Goal: Task Accomplishment & Management: Manage account settings

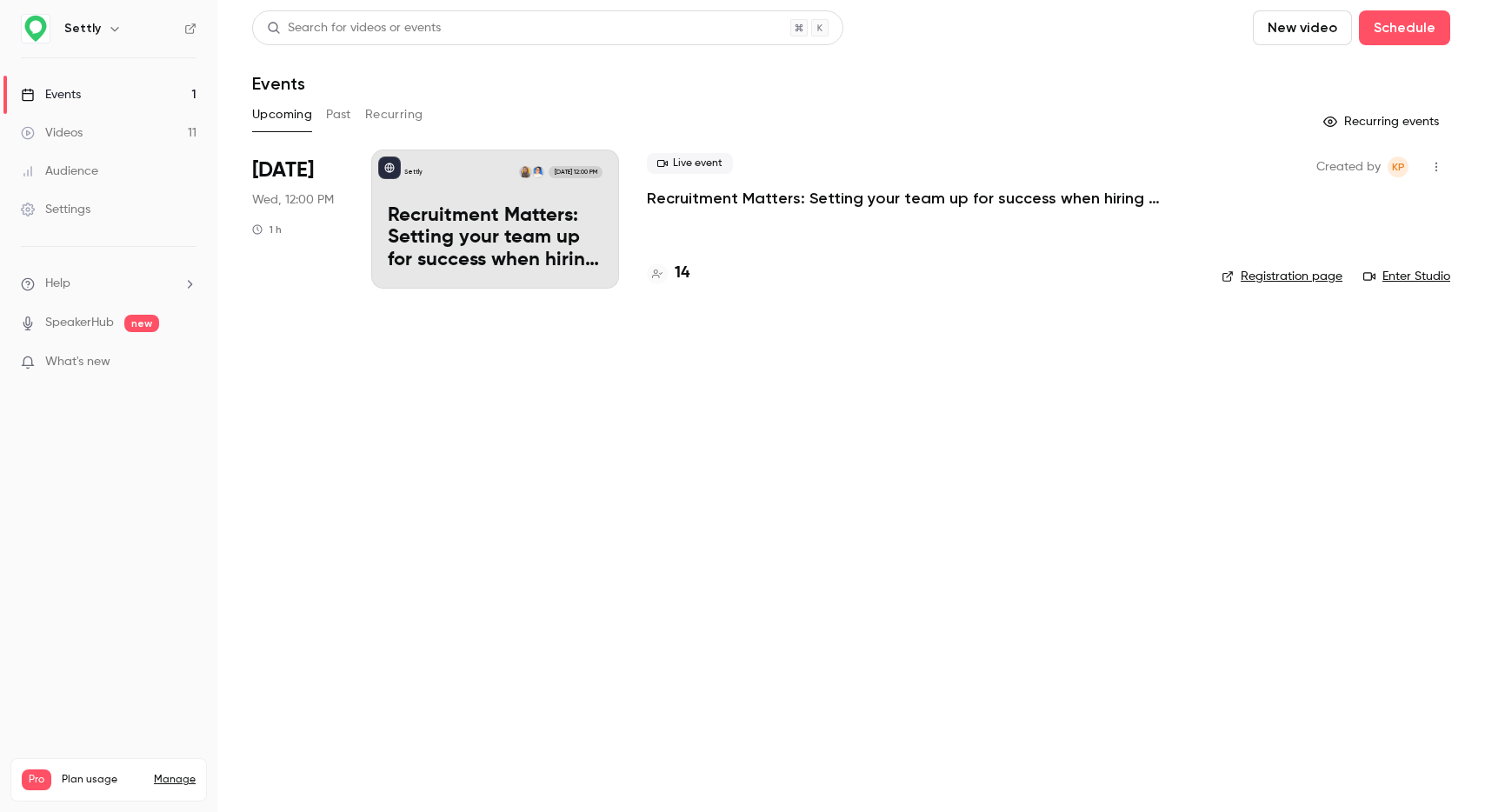
click at [687, 274] on h4 "14" at bounding box center [682, 274] width 15 height 23
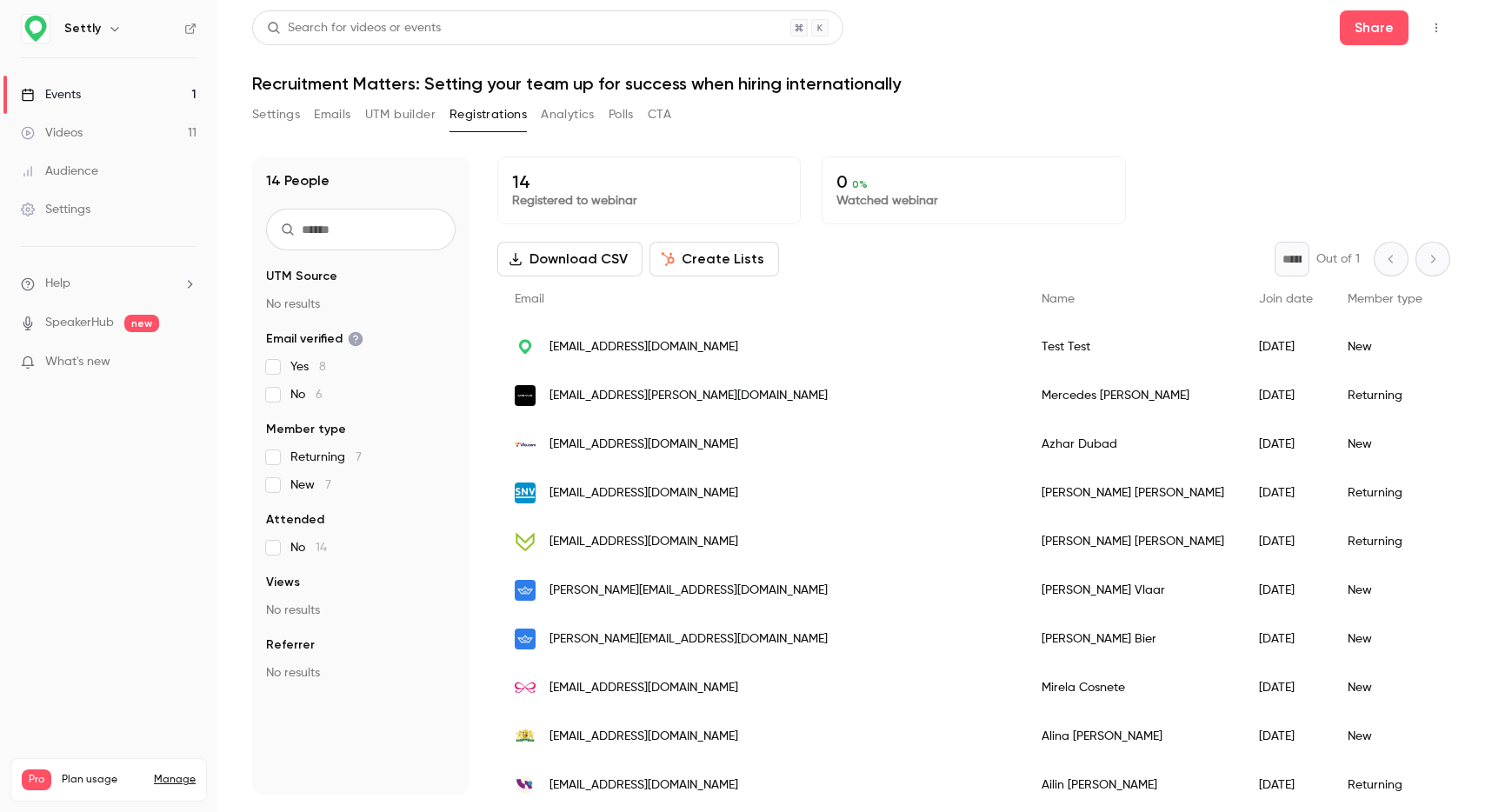
click at [543, 349] on div "test@settly.nl" at bounding box center [761, 347] width 527 height 49
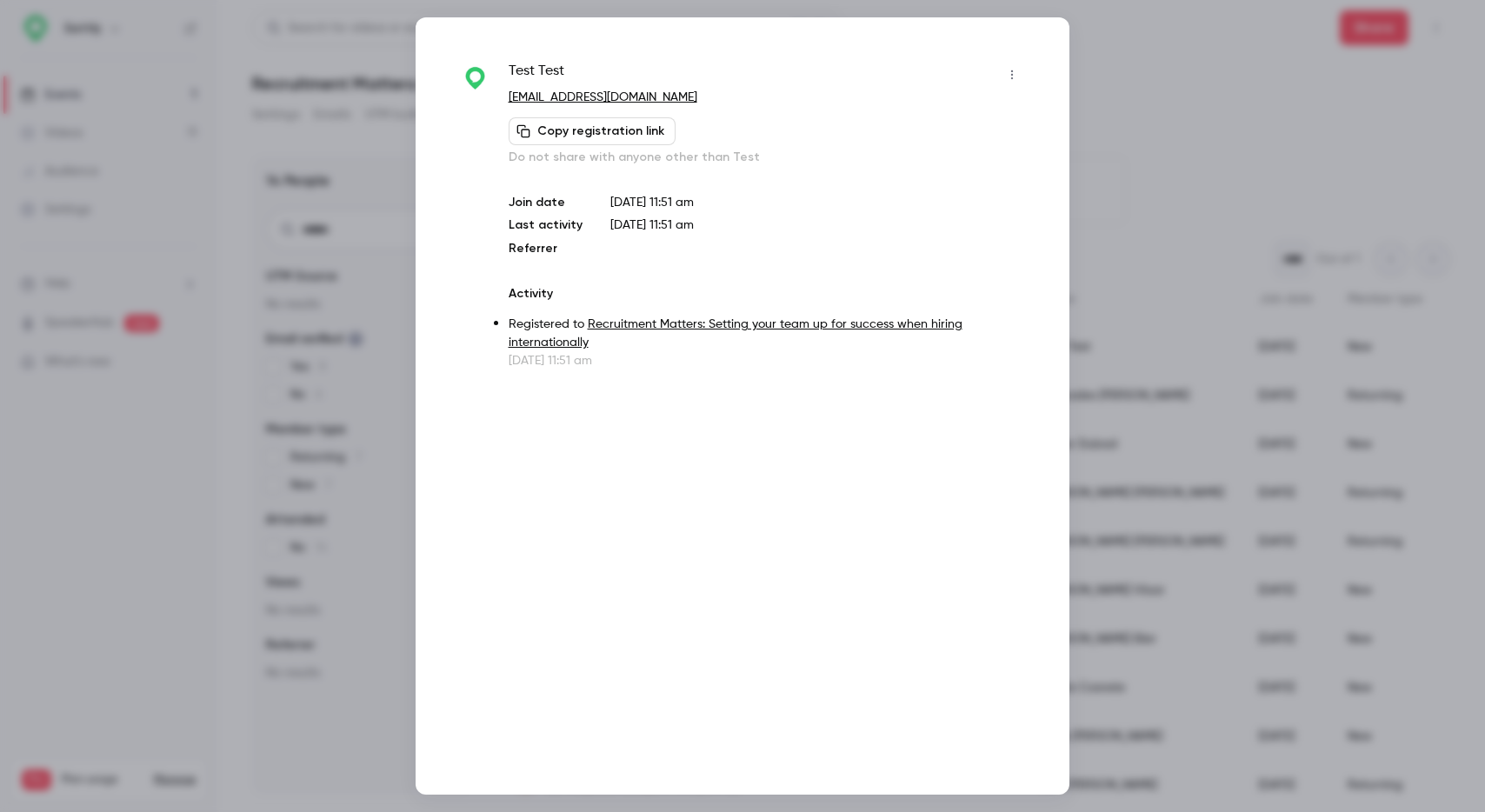
click at [1002, 68] on button "button" at bounding box center [1012, 74] width 28 height 28
click at [944, 163] on div "Remove registration" at bounding box center [946, 165] width 132 height 18
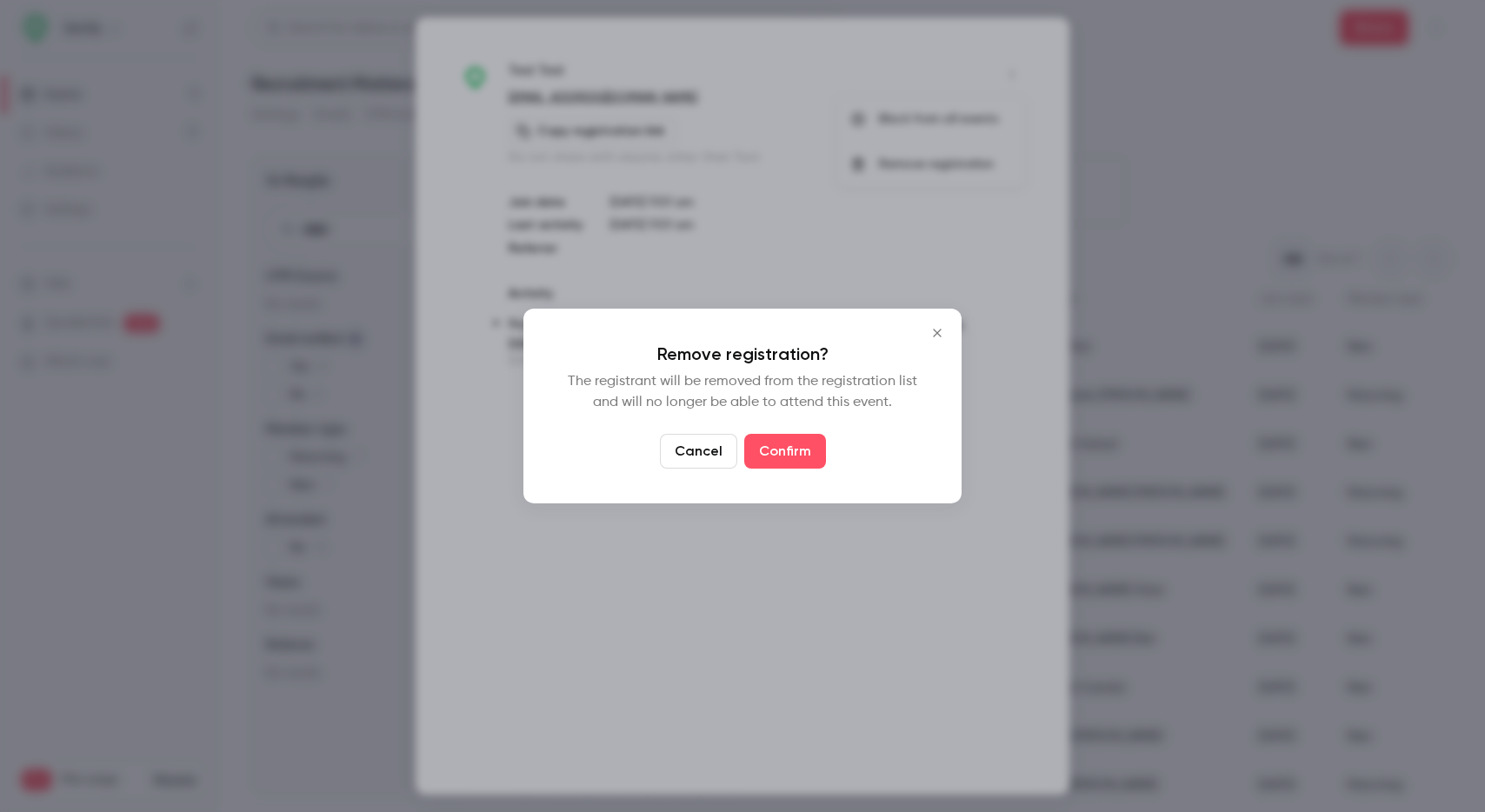
click at [805, 472] on div "Remove registration? The registrant will be removed from the registration list …" at bounding box center [742, 406] width 438 height 195
click at [803, 454] on button "Confirm" at bounding box center [785, 451] width 82 height 35
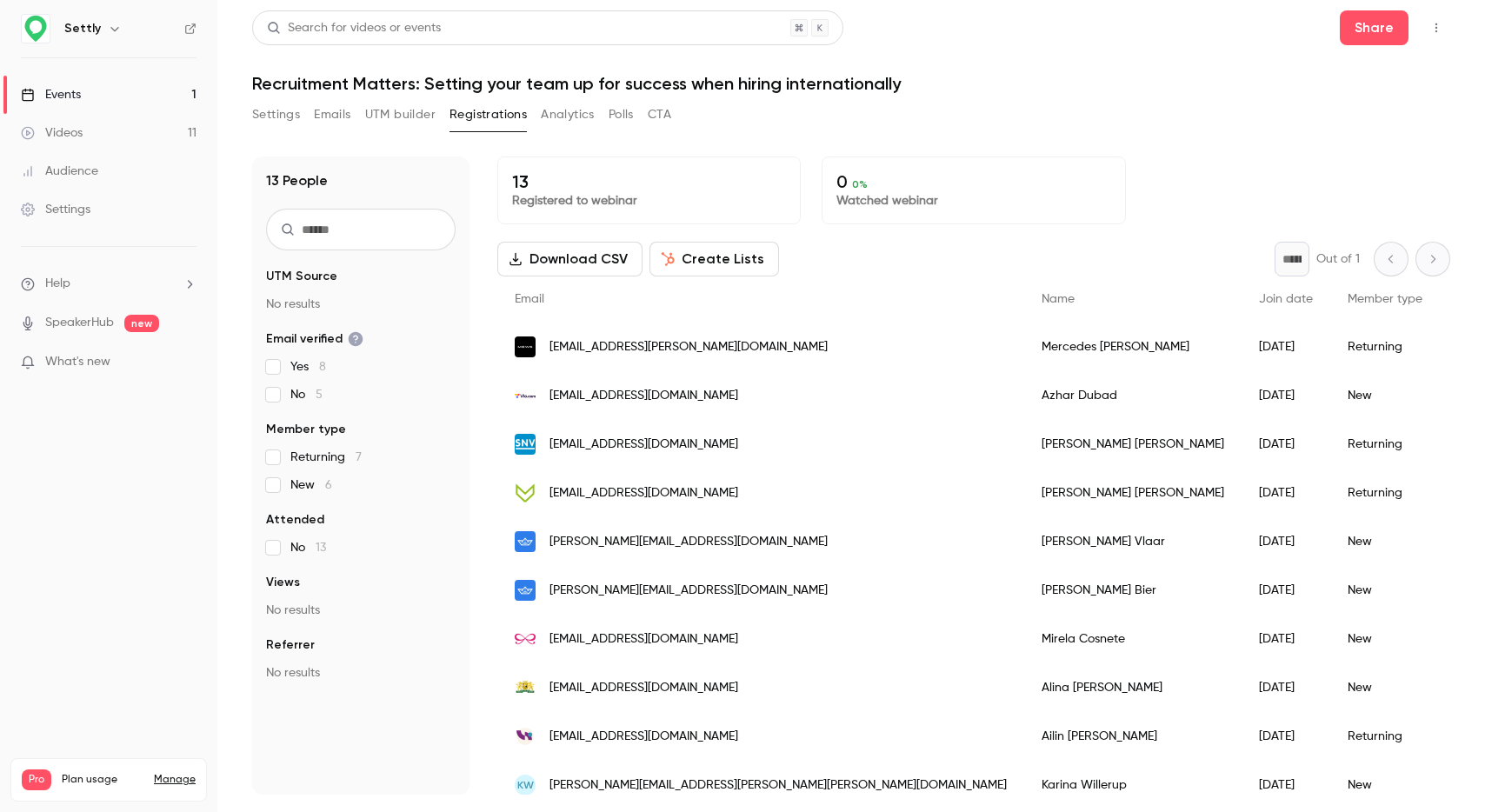
click at [341, 120] on button "Emails" at bounding box center [331, 115] width 36 height 28
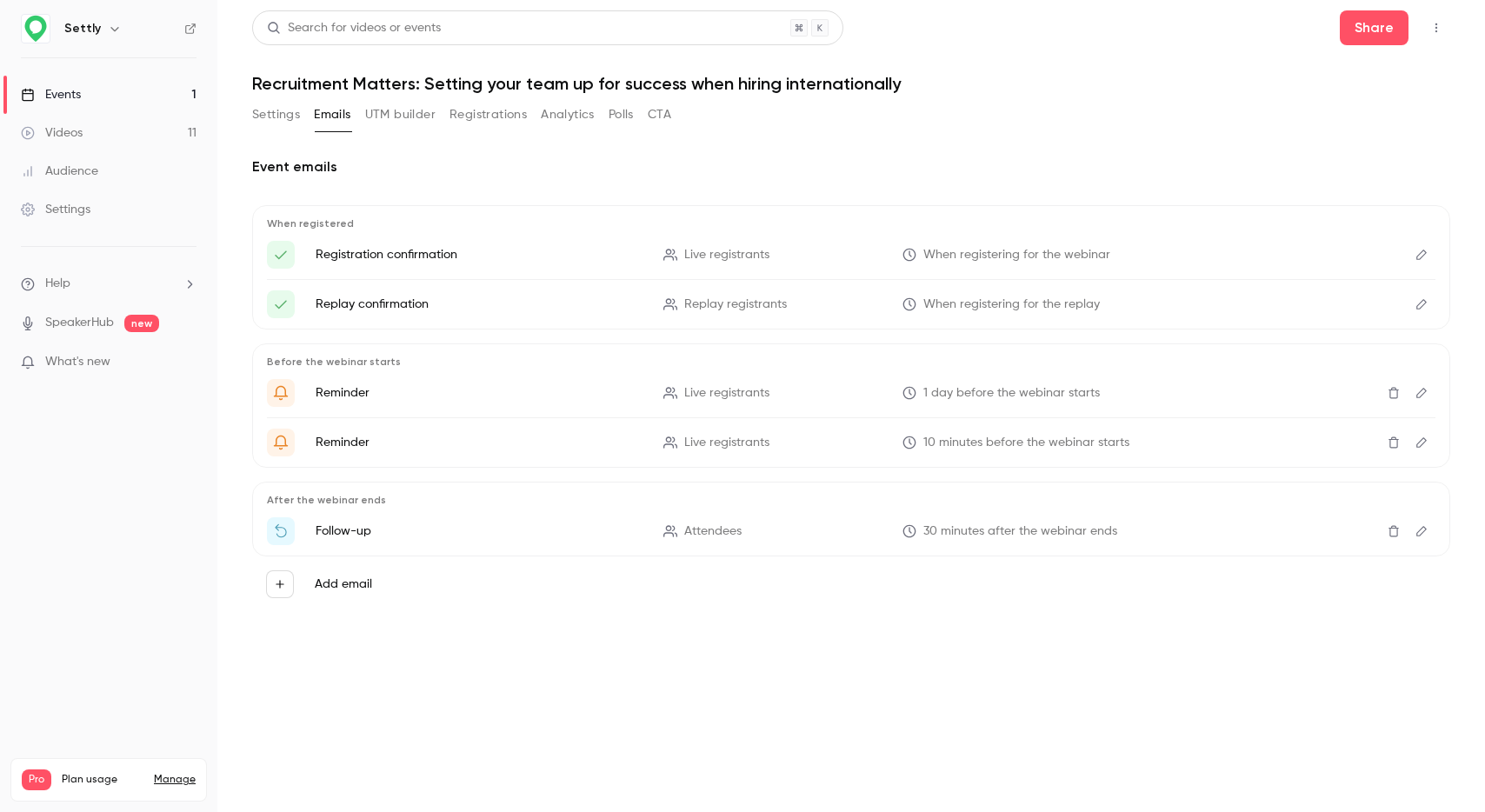
click at [279, 121] on button "Settings" at bounding box center [276, 115] width 48 height 28
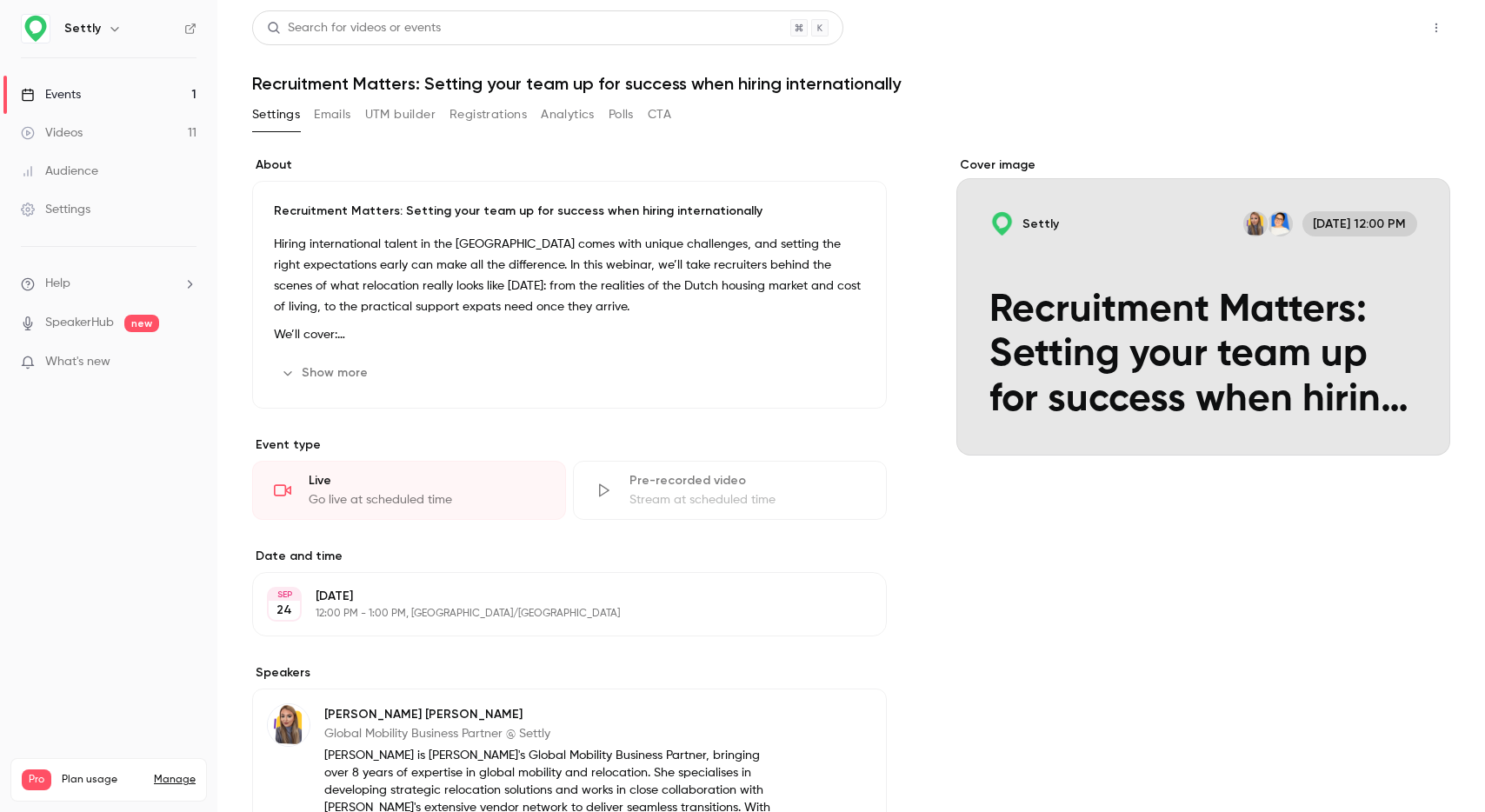
click at [1370, 37] on button "Share" at bounding box center [1374, 28] width 69 height 35
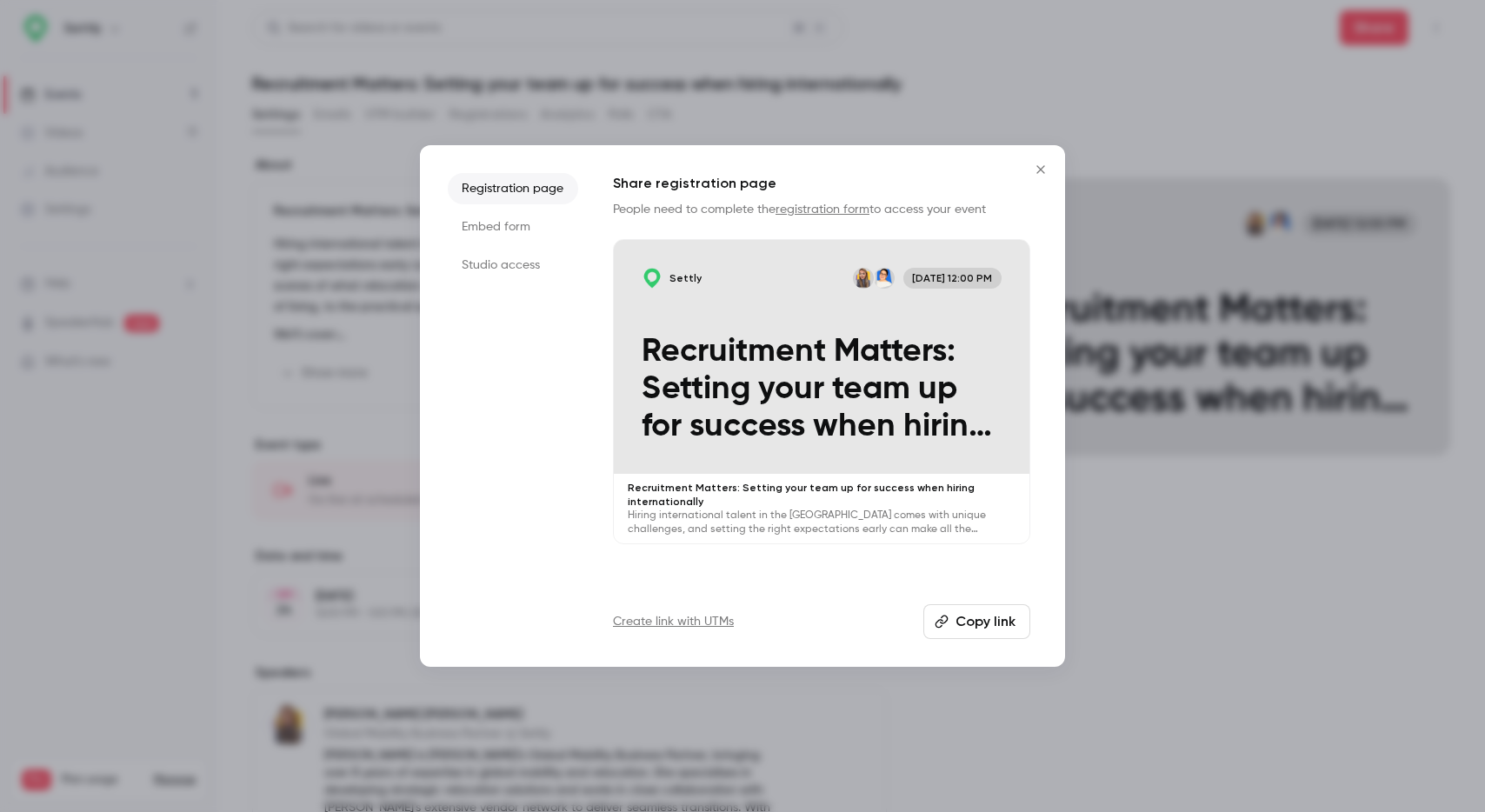
click at [979, 620] on button "Copy link" at bounding box center [977, 621] width 107 height 35
click at [1043, 170] on icon "Close" at bounding box center [1040, 169] width 20 height 14
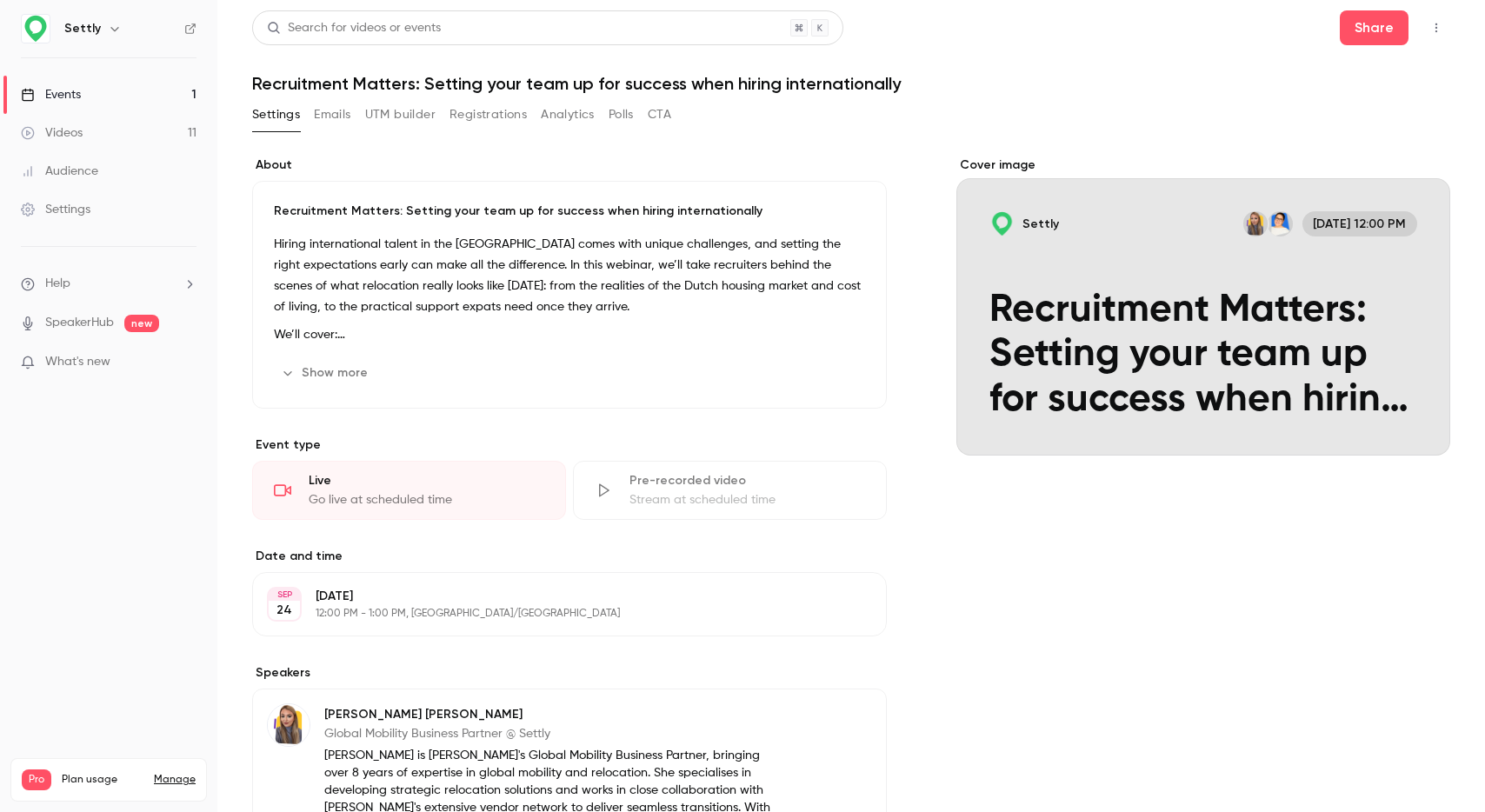
click at [82, 92] on link "Events 1" at bounding box center [108, 94] width 217 height 38
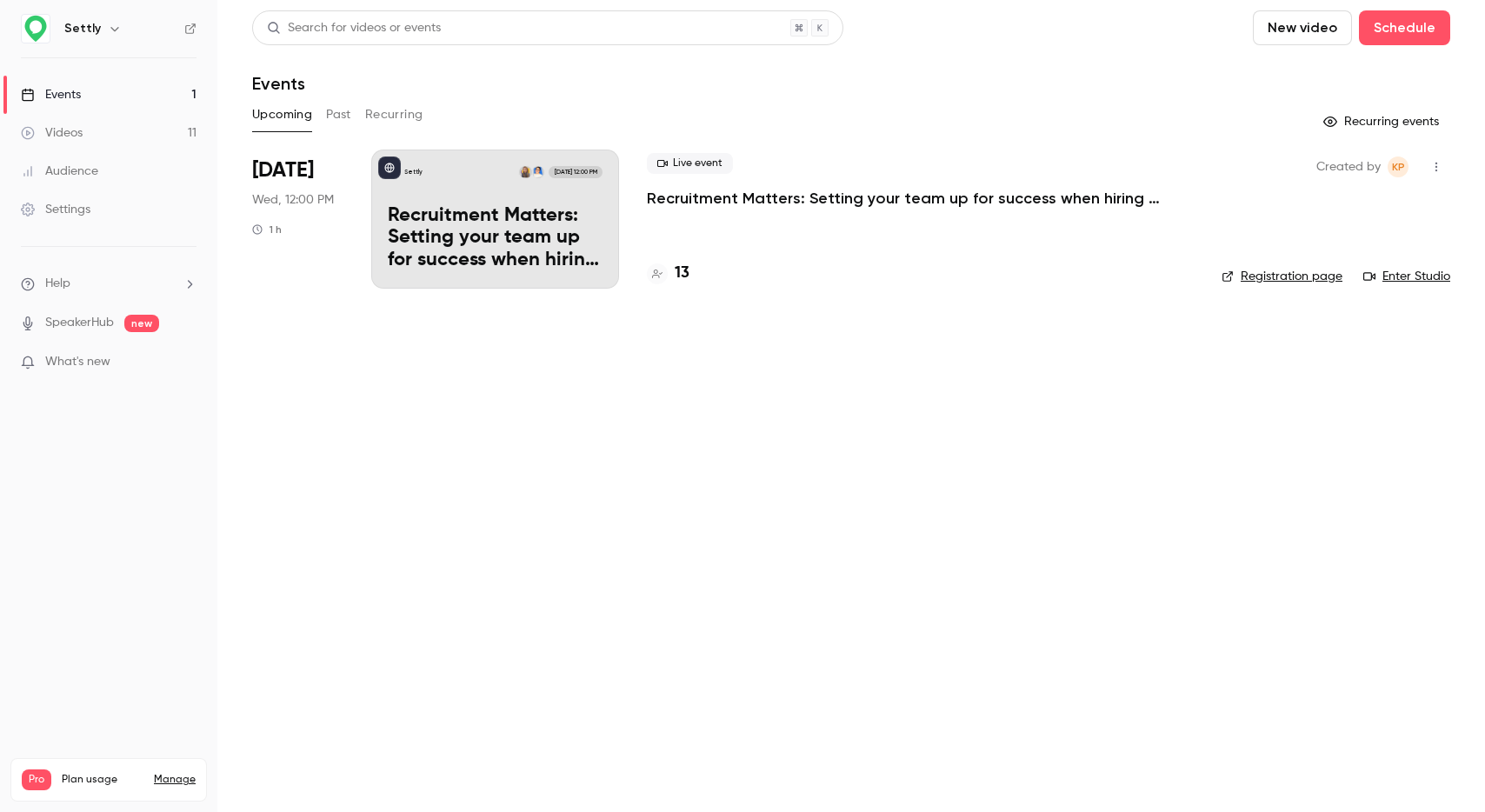
click at [683, 274] on h4 "13" at bounding box center [682, 274] width 15 height 23
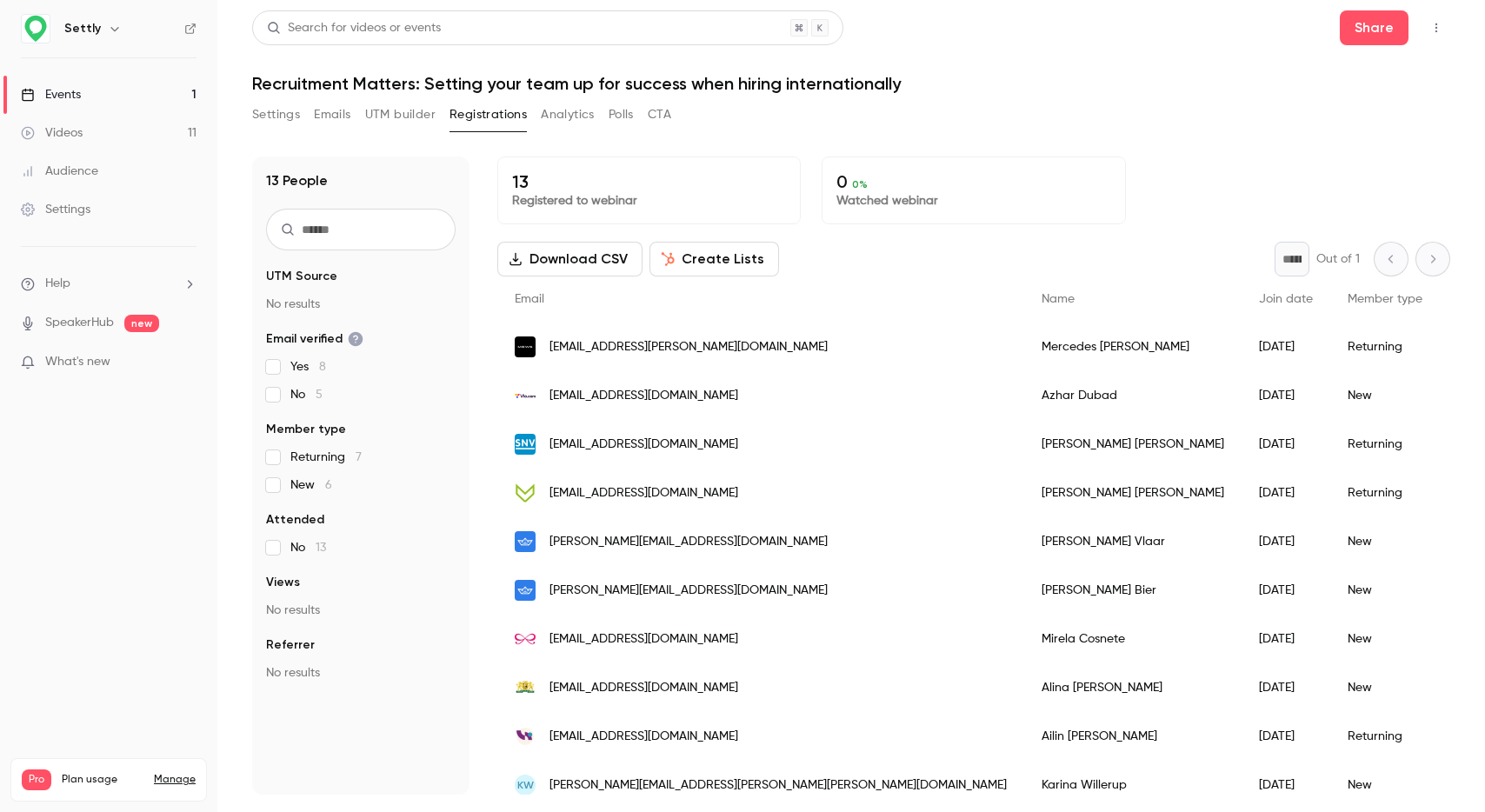
click at [1432, 26] on icon "button" at bounding box center [1436, 27] width 14 height 12
click at [1432, 26] on div at bounding box center [742, 406] width 1485 height 812
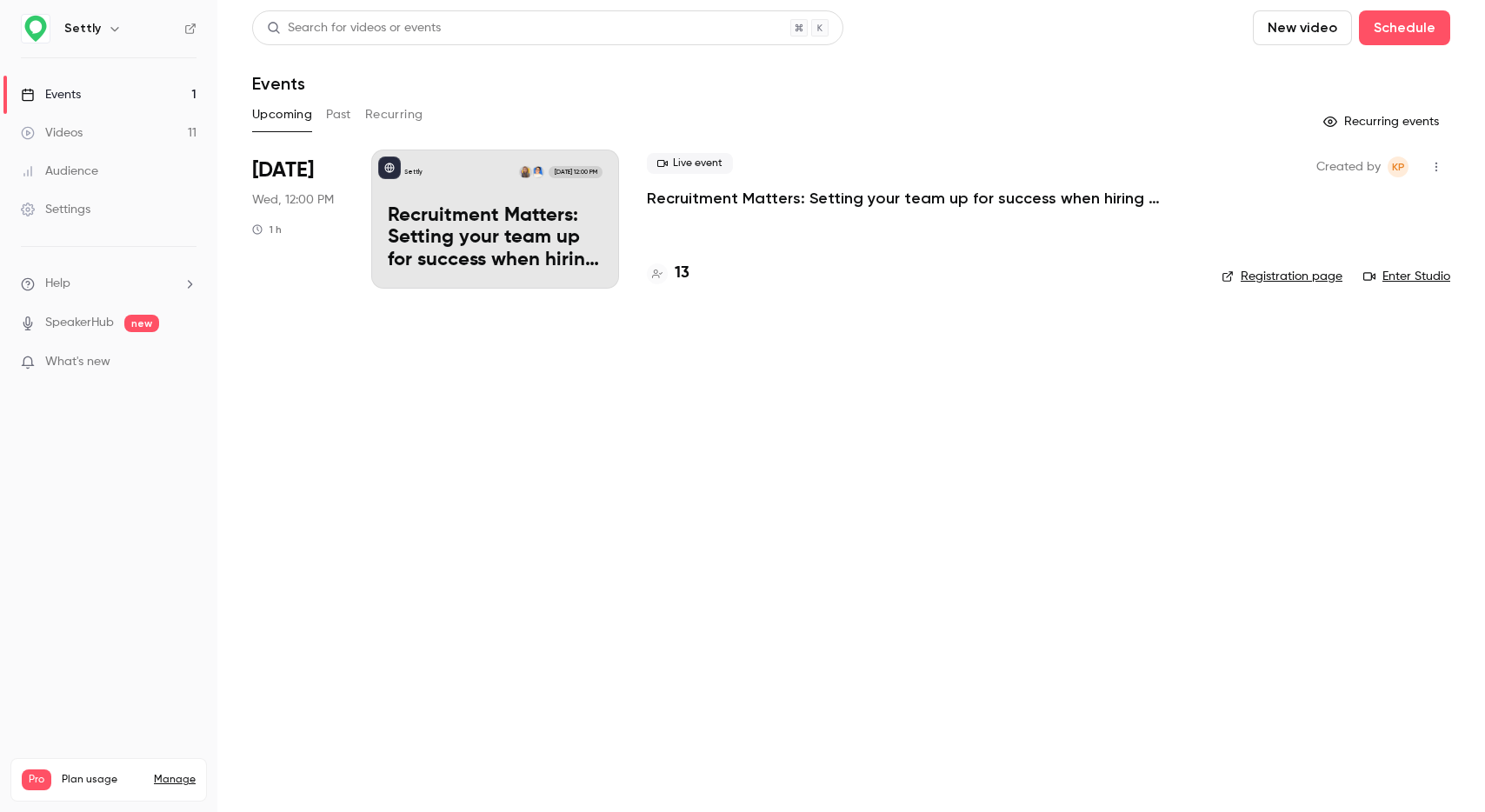
click at [680, 276] on h4 "13" at bounding box center [682, 274] width 15 height 23
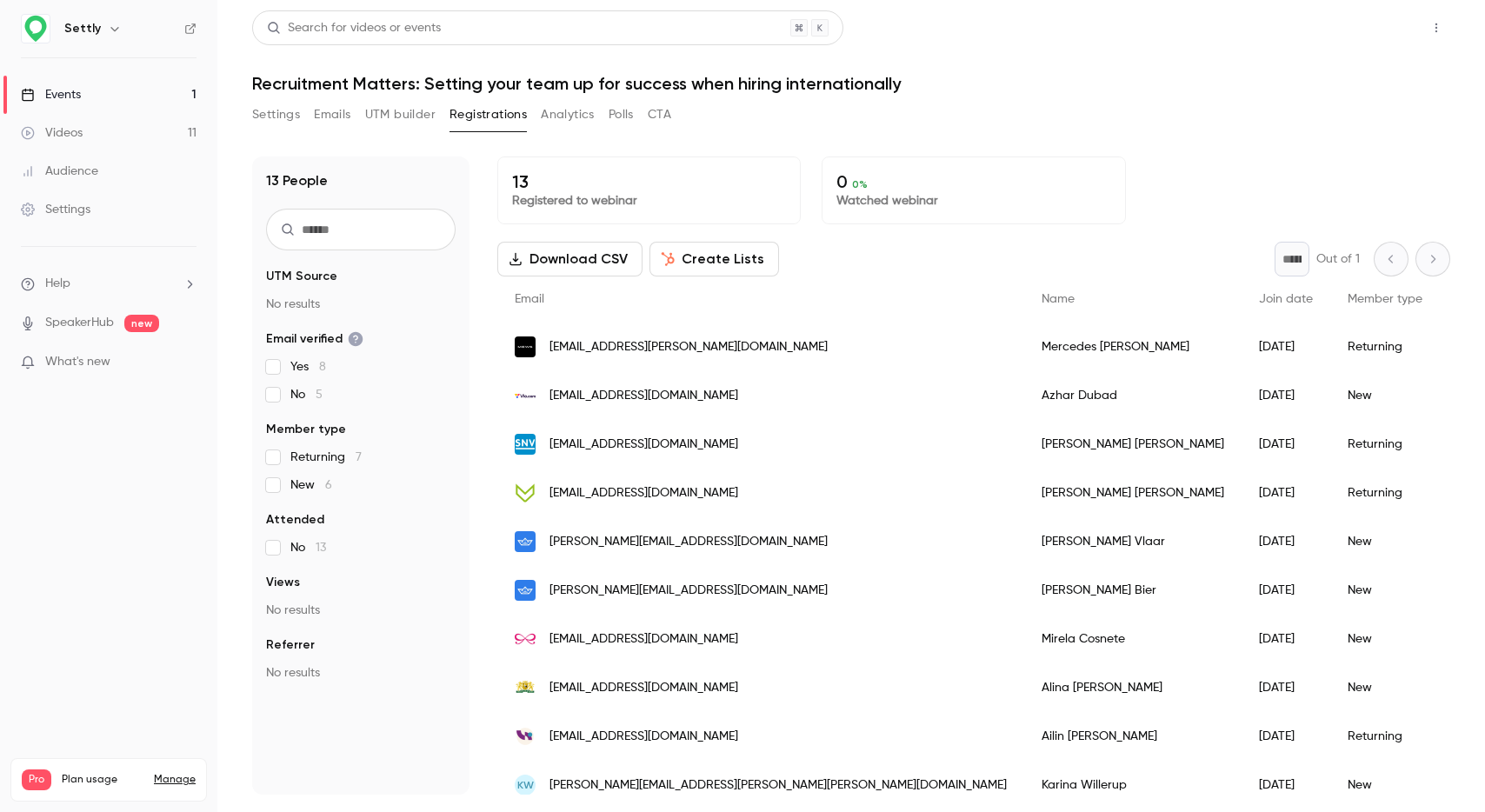
click at [1382, 30] on button "Share" at bounding box center [1374, 28] width 69 height 35
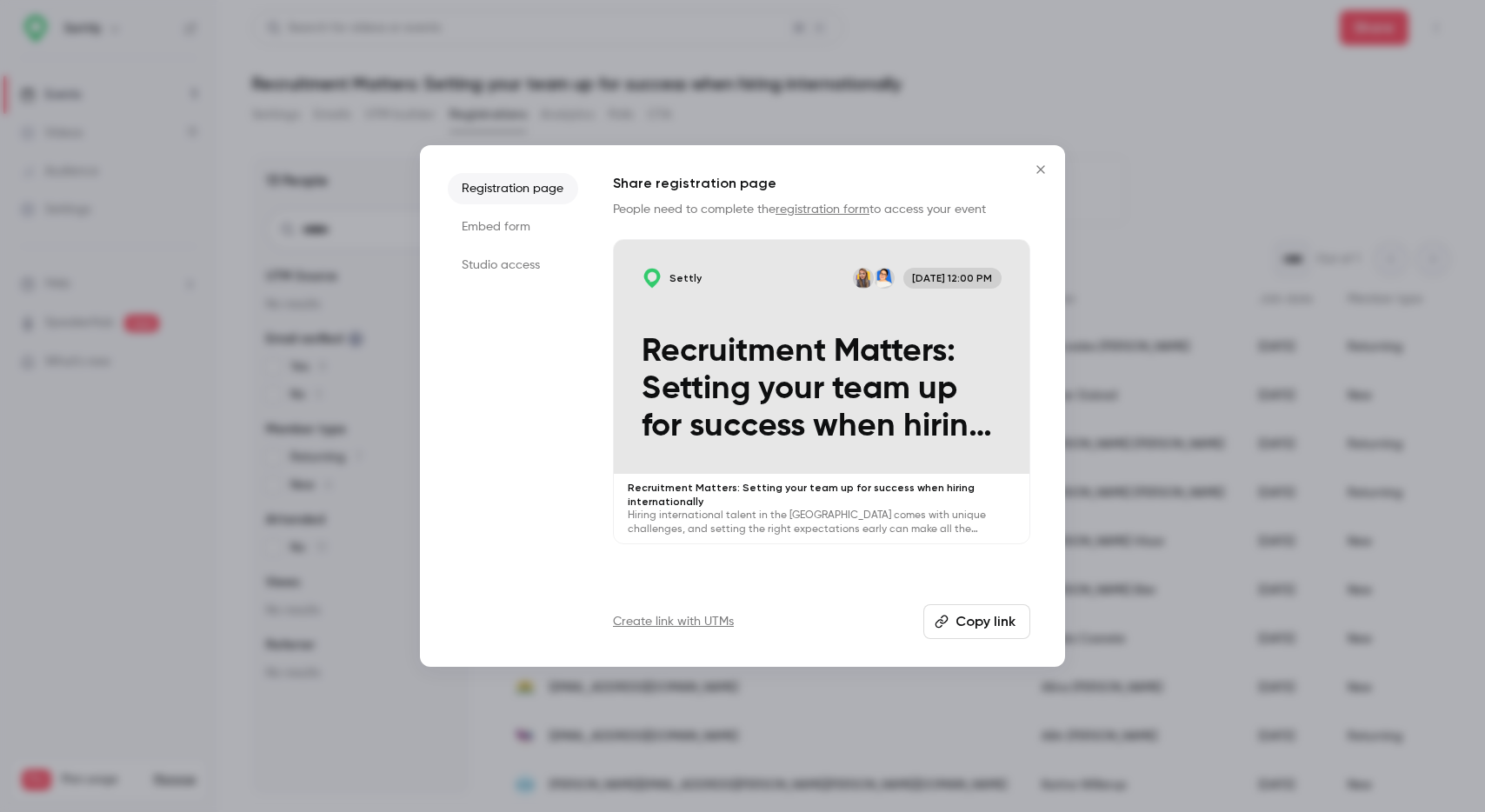
click at [499, 262] on li "Studio access" at bounding box center [513, 265] width 130 height 31
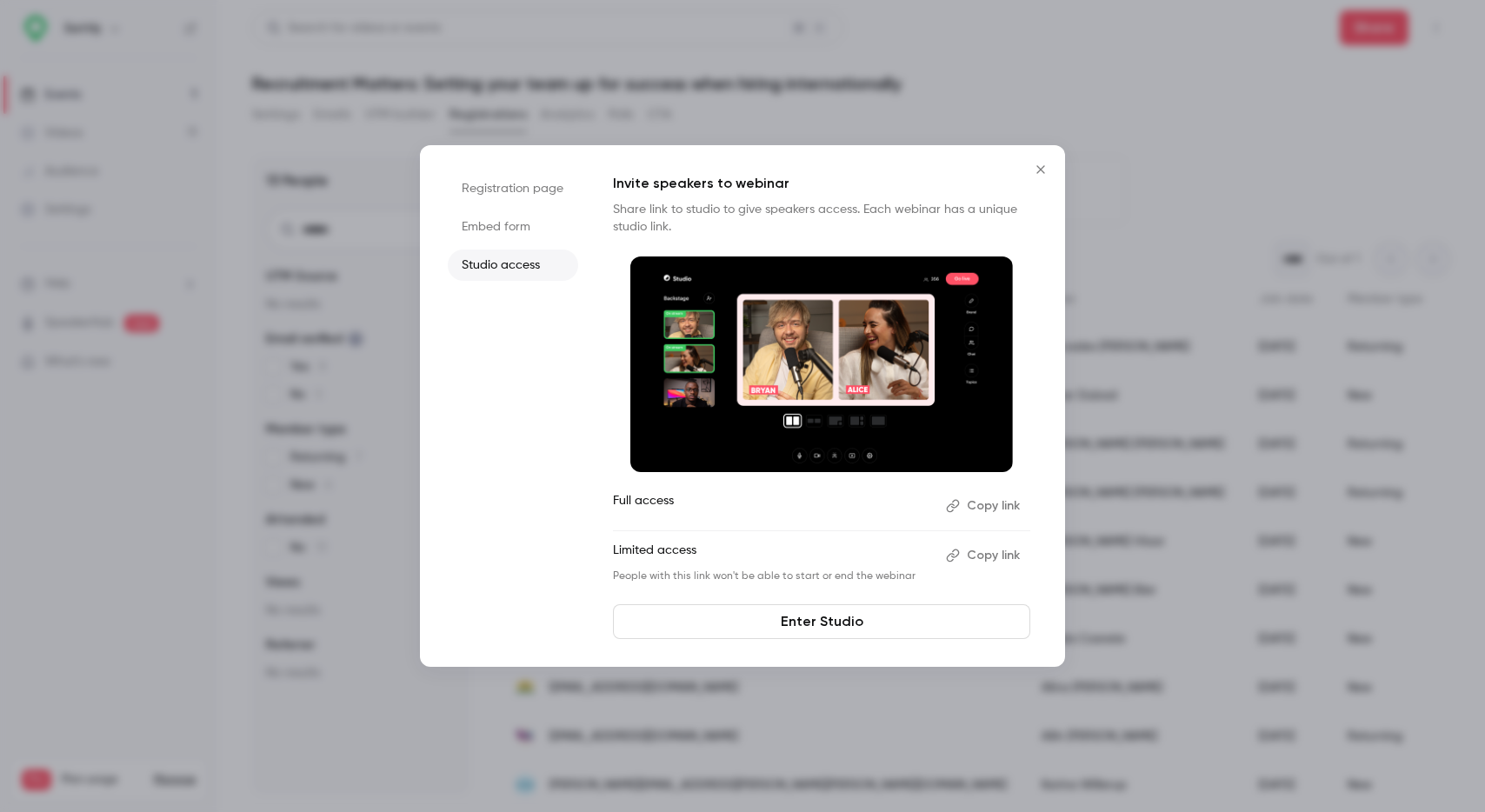
click at [510, 197] on li "Registration page" at bounding box center [513, 189] width 130 height 31
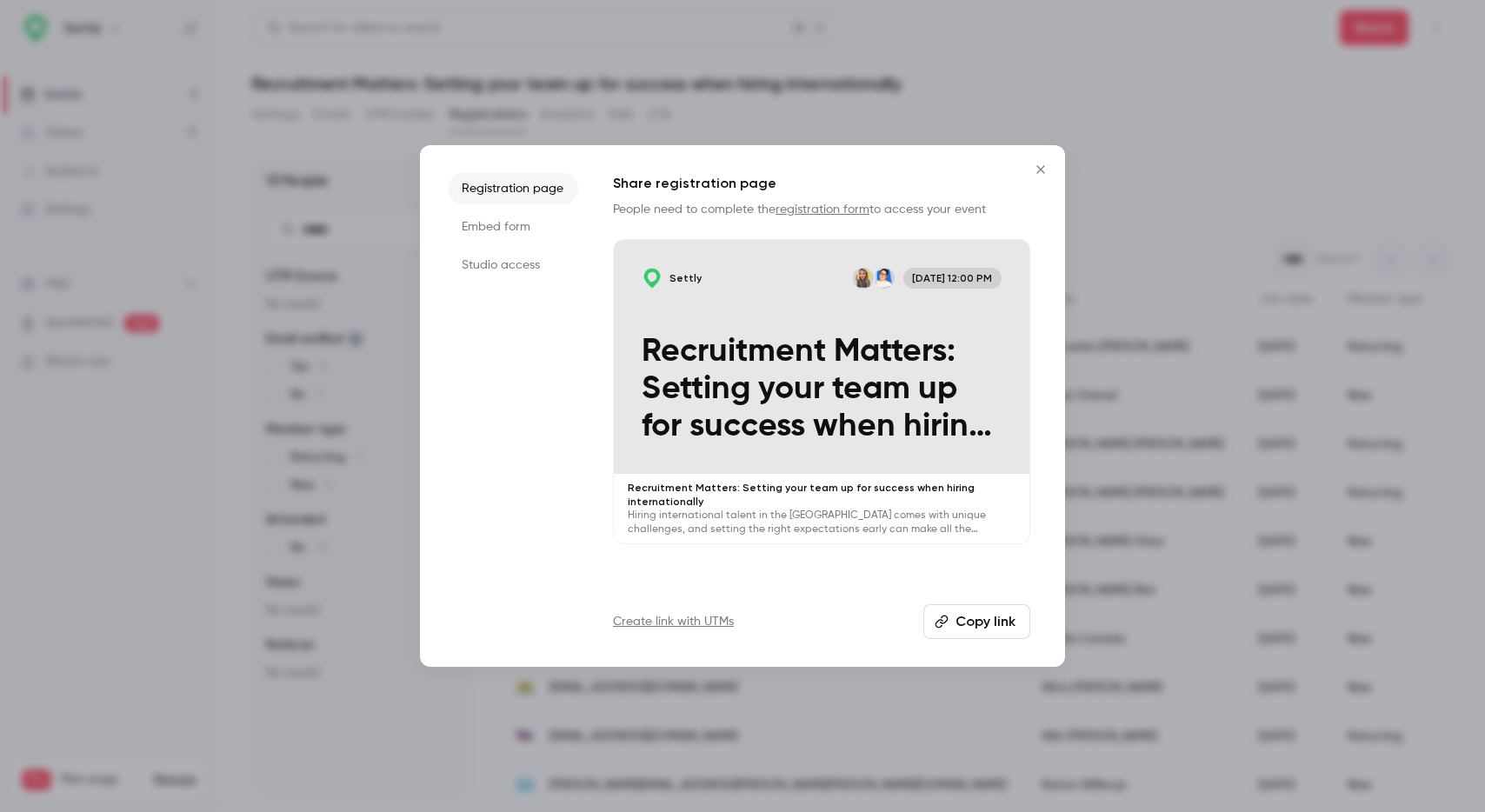
click at [513, 231] on li "Embed form" at bounding box center [513, 227] width 130 height 31
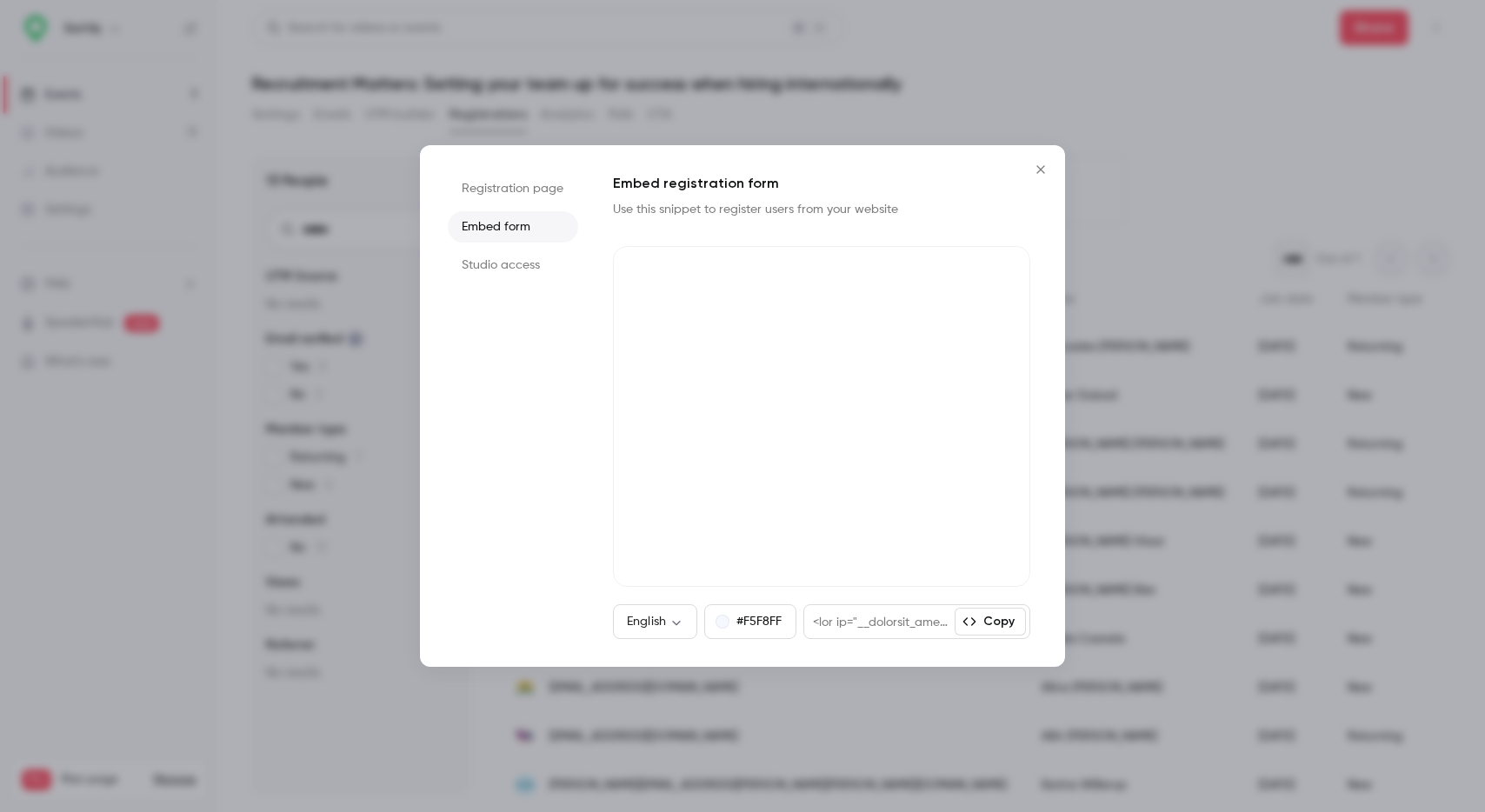
click at [505, 265] on li "Studio access" at bounding box center [513, 265] width 130 height 31
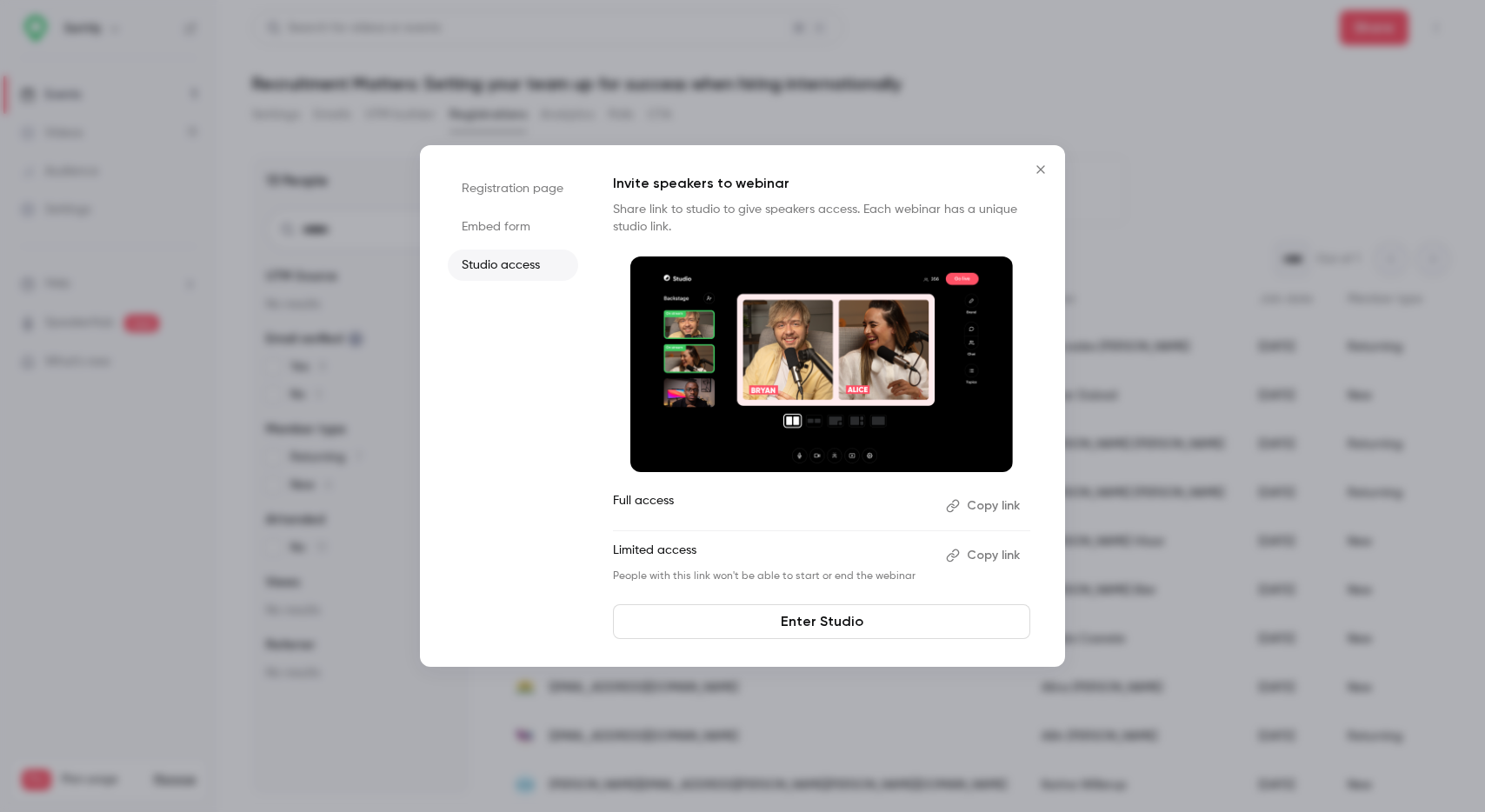
click at [528, 232] on li "Embed form" at bounding box center [513, 227] width 130 height 31
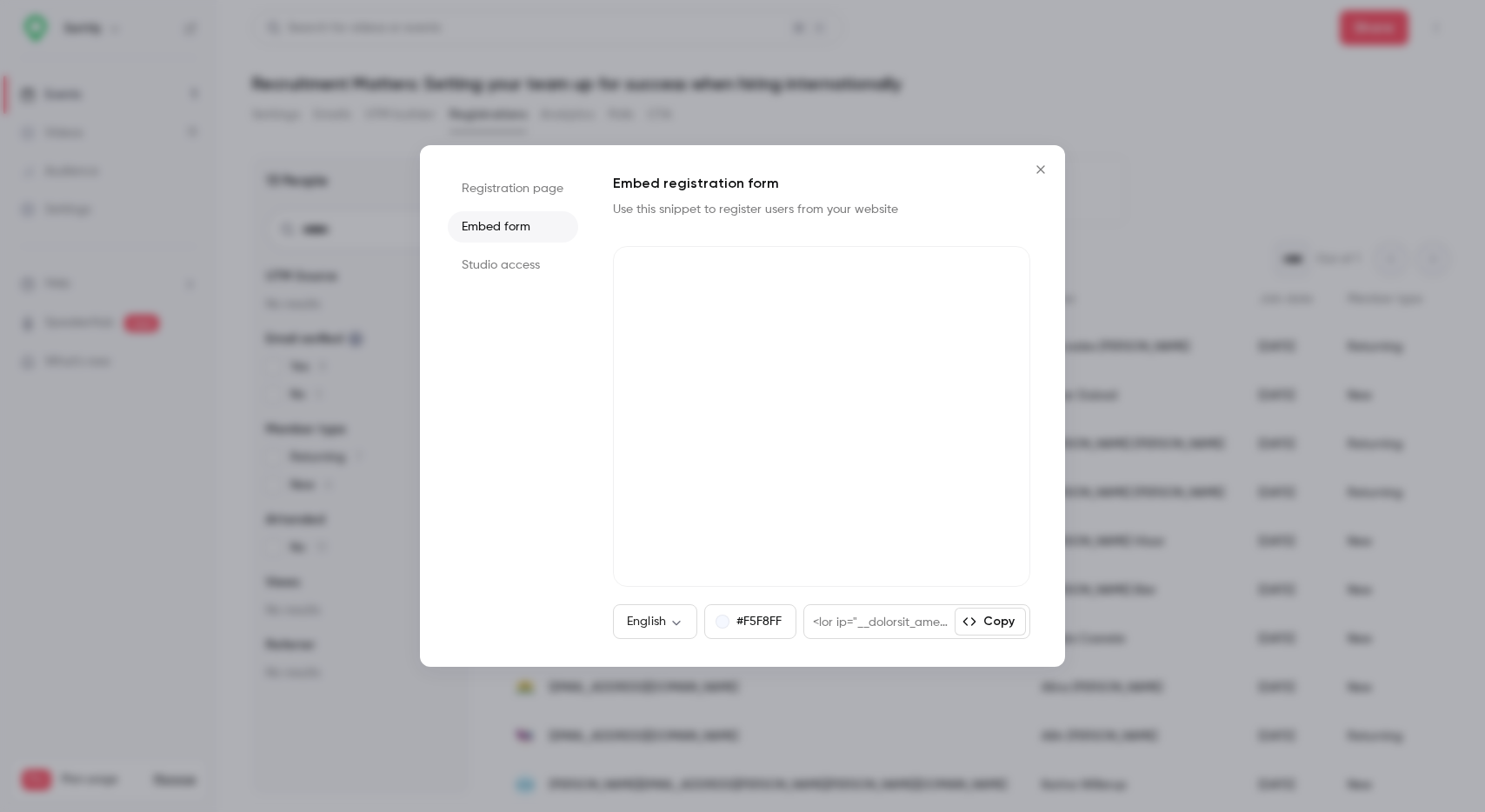
click at [523, 191] on li "Registration page" at bounding box center [513, 189] width 130 height 31
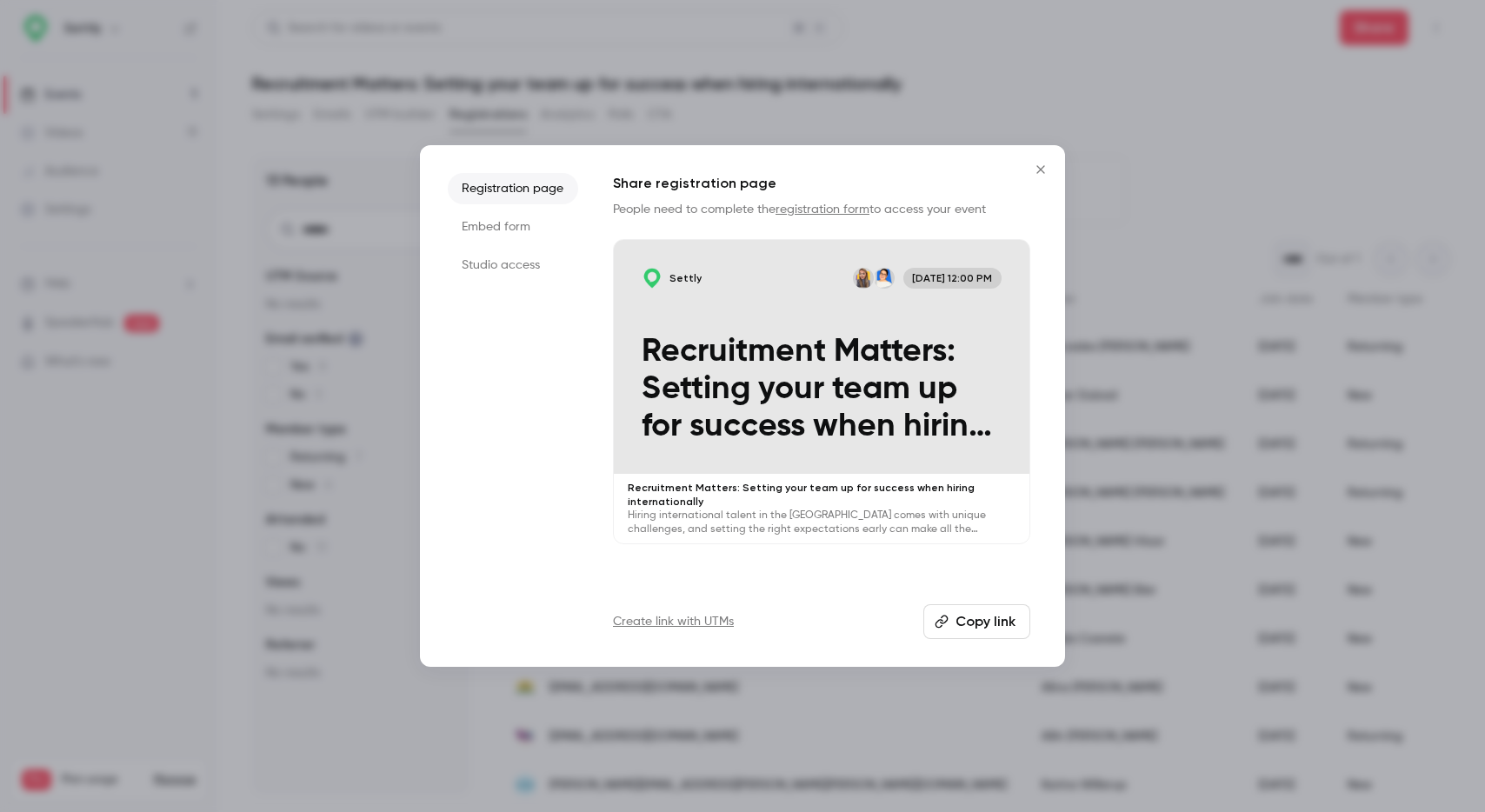
click at [1048, 163] on icon "Close" at bounding box center [1040, 169] width 20 height 14
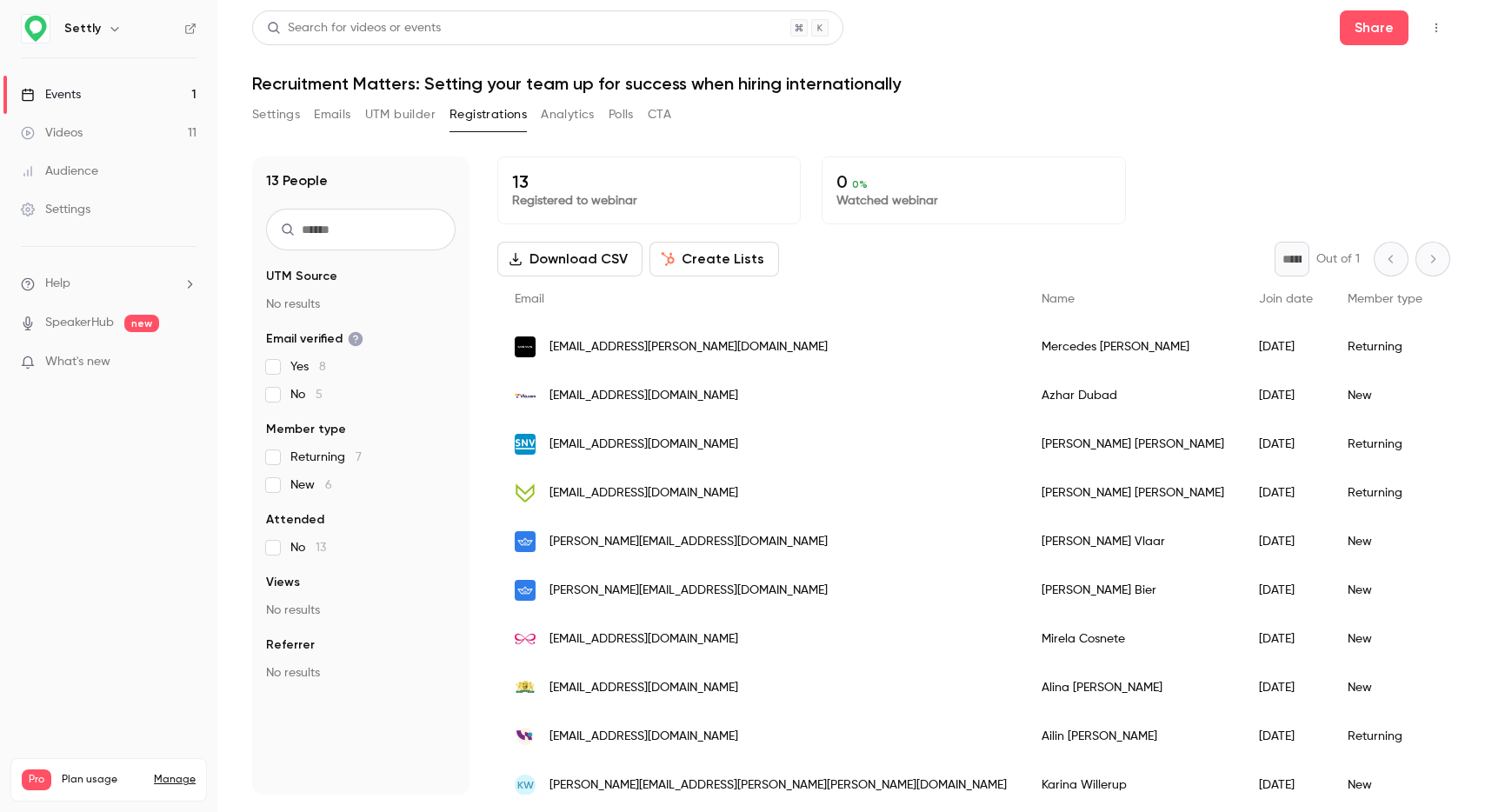
click at [279, 120] on button "Settings" at bounding box center [276, 115] width 48 height 28
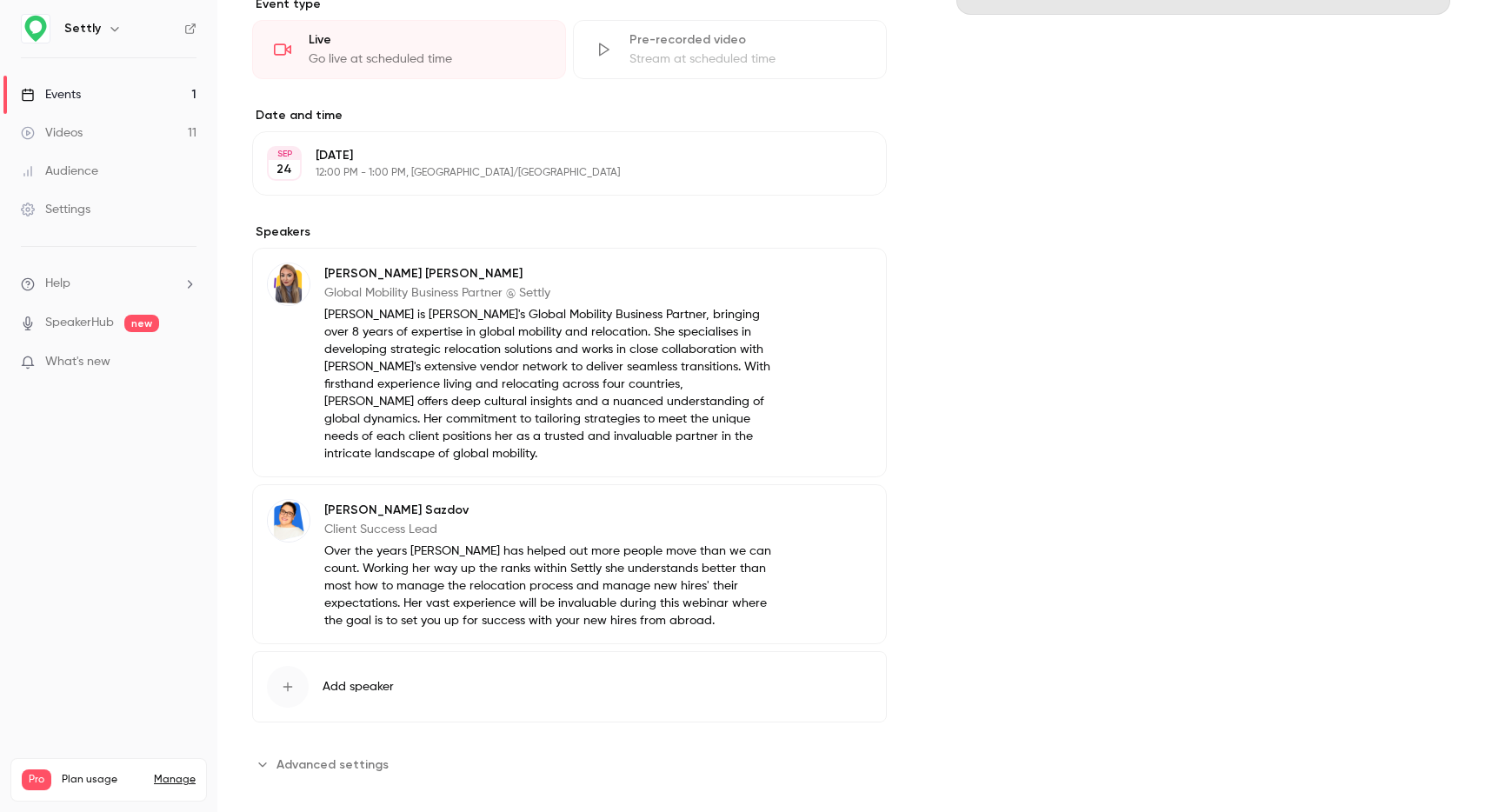
scroll to position [441, 0]
click at [329, 755] on span "Advanced settings" at bounding box center [332, 763] width 112 height 18
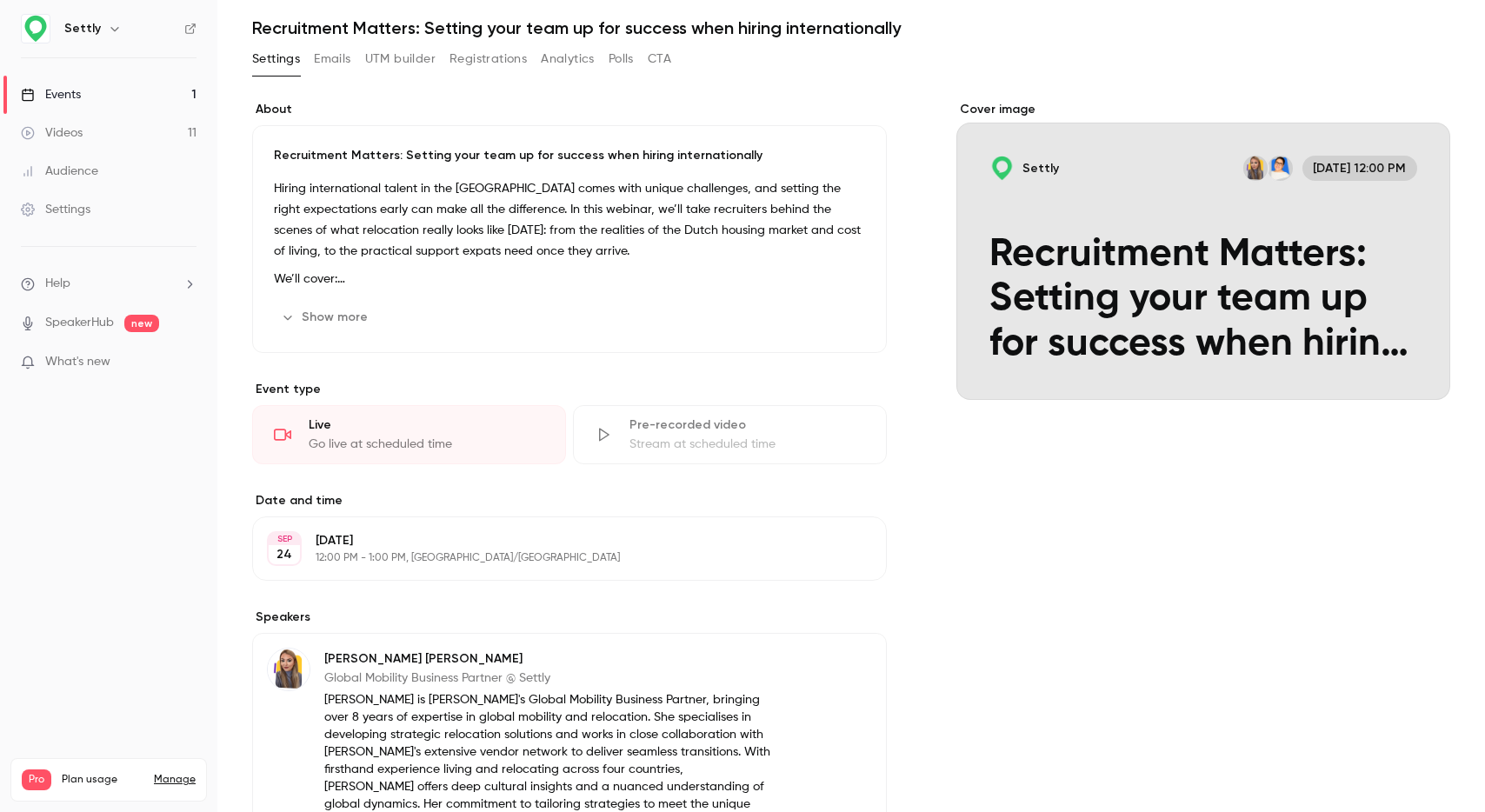
scroll to position [0, 0]
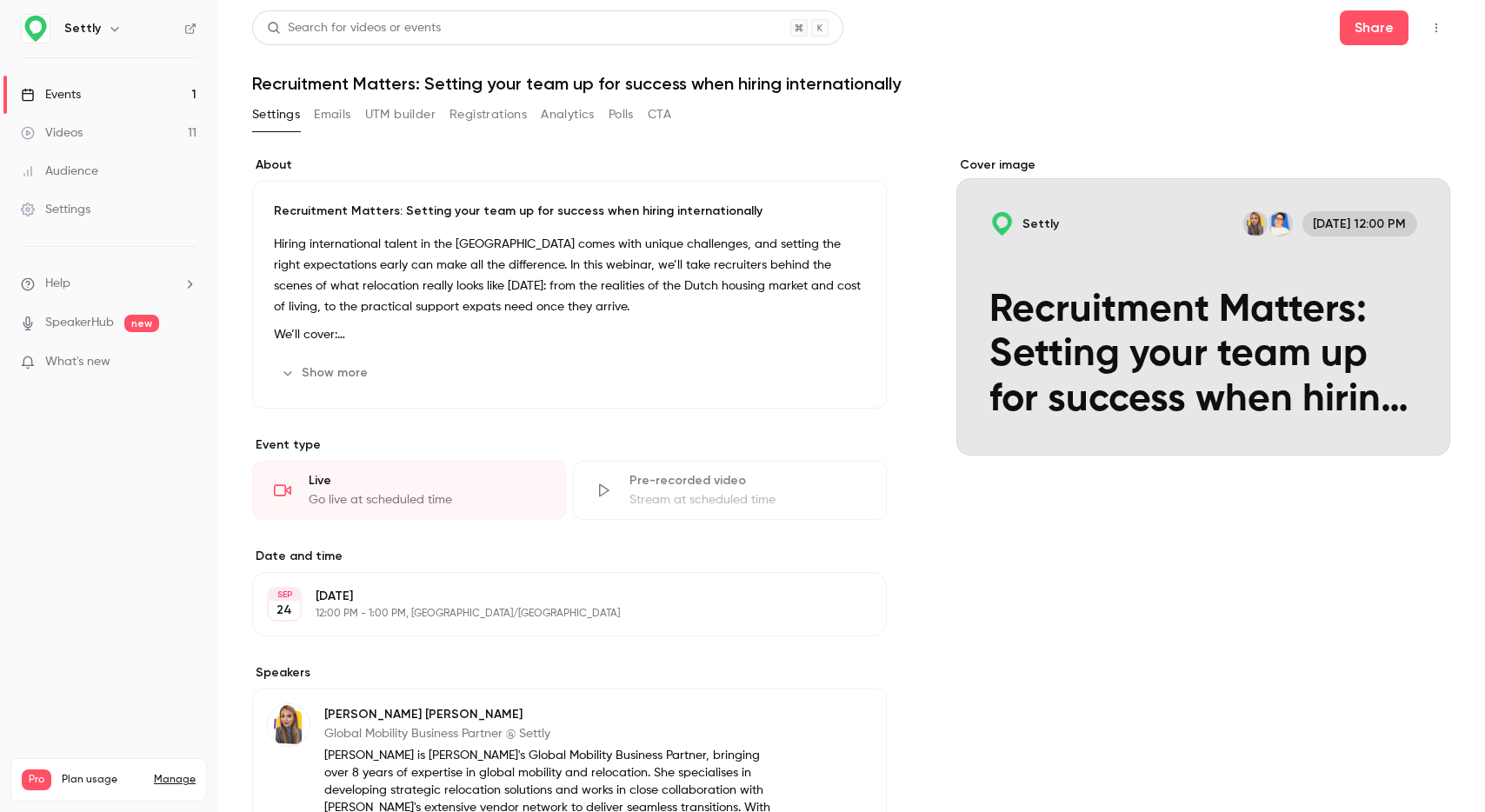
click at [351, 116] on button "Emails" at bounding box center [331, 115] width 36 height 28
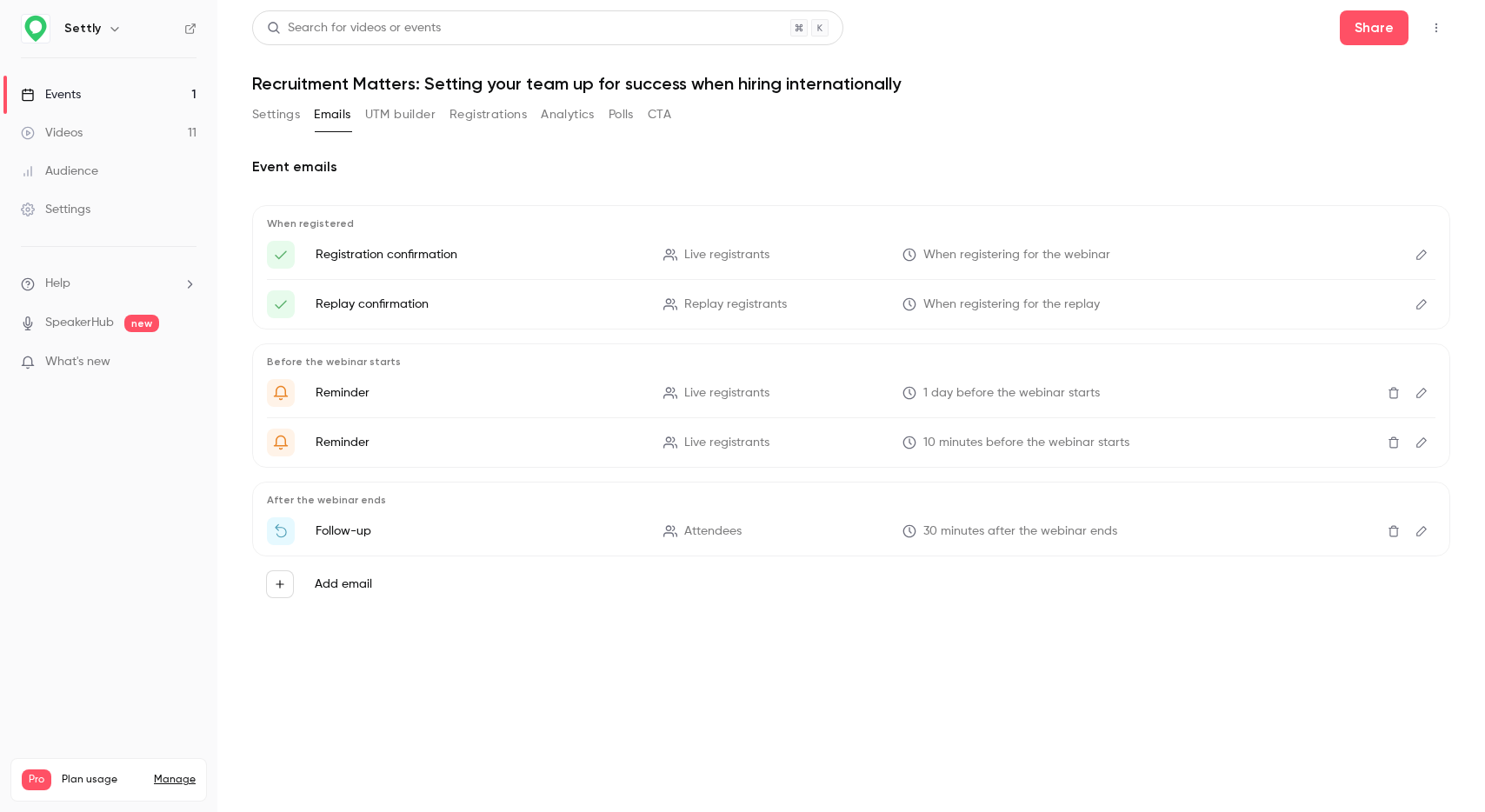
click at [464, 116] on button "Registrations" at bounding box center [488, 115] width 77 height 28
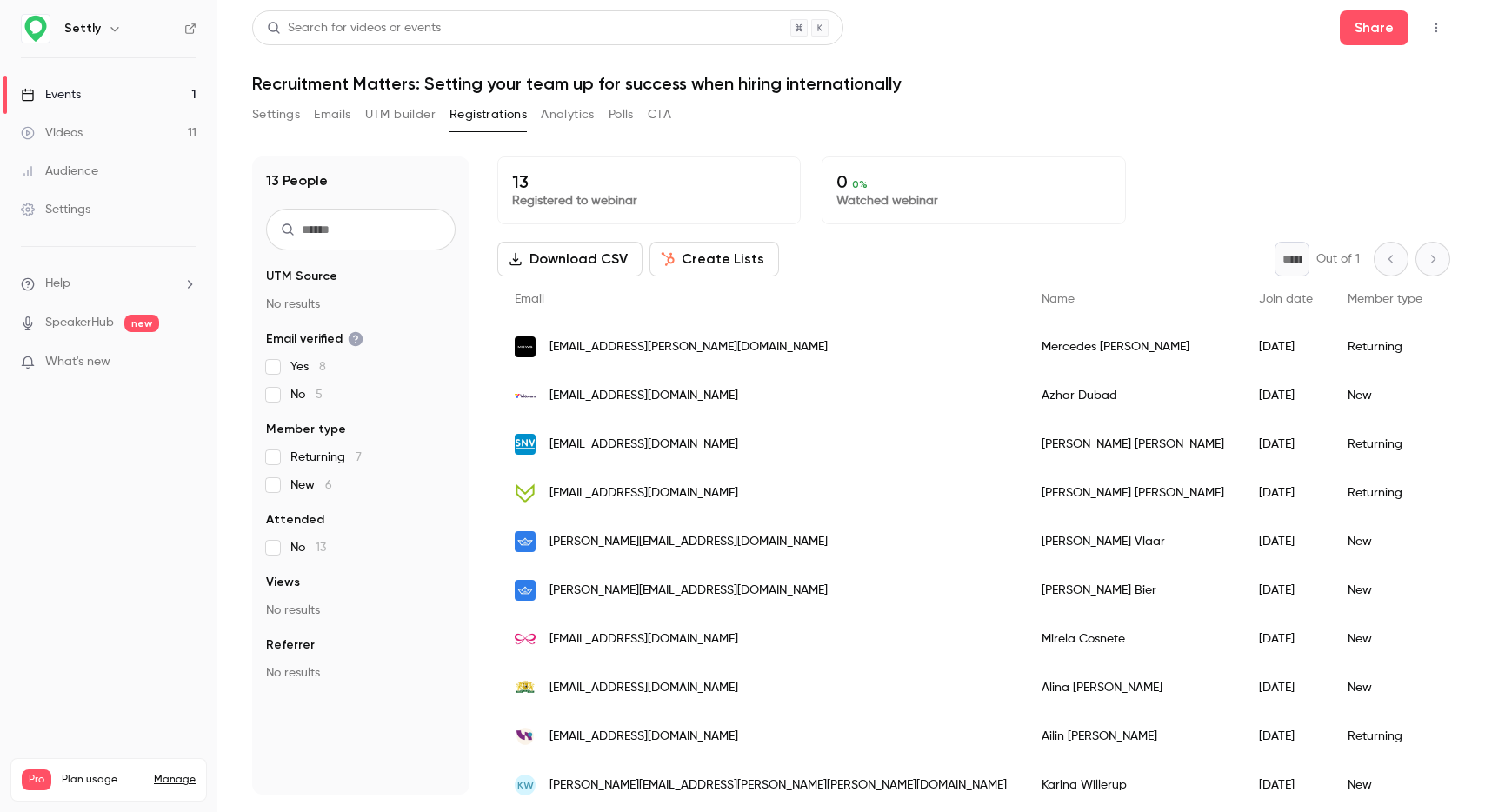
click at [399, 118] on button "UTM builder" at bounding box center [400, 115] width 70 height 28
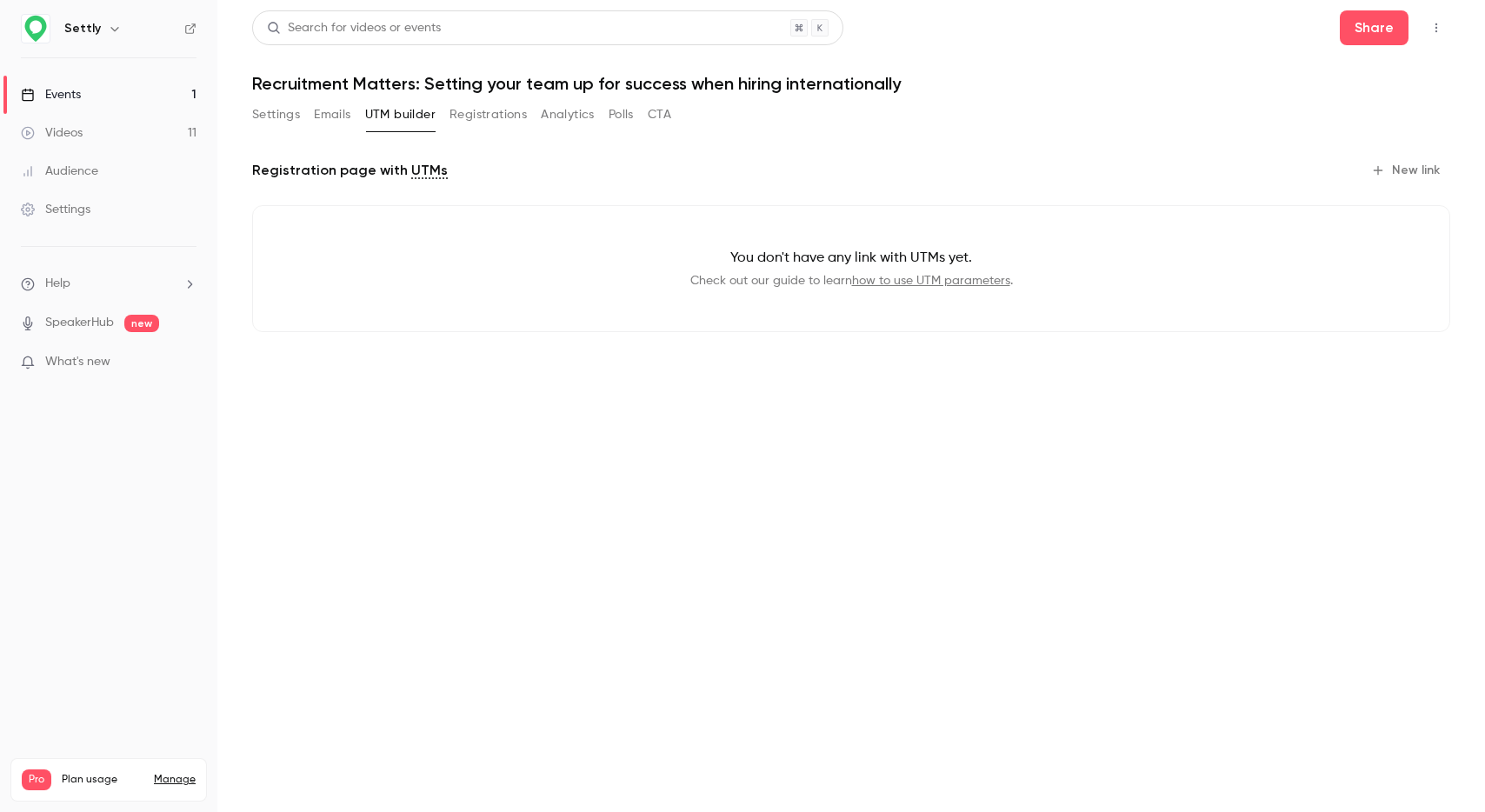
click at [567, 118] on button "Analytics" at bounding box center [567, 115] width 54 height 28
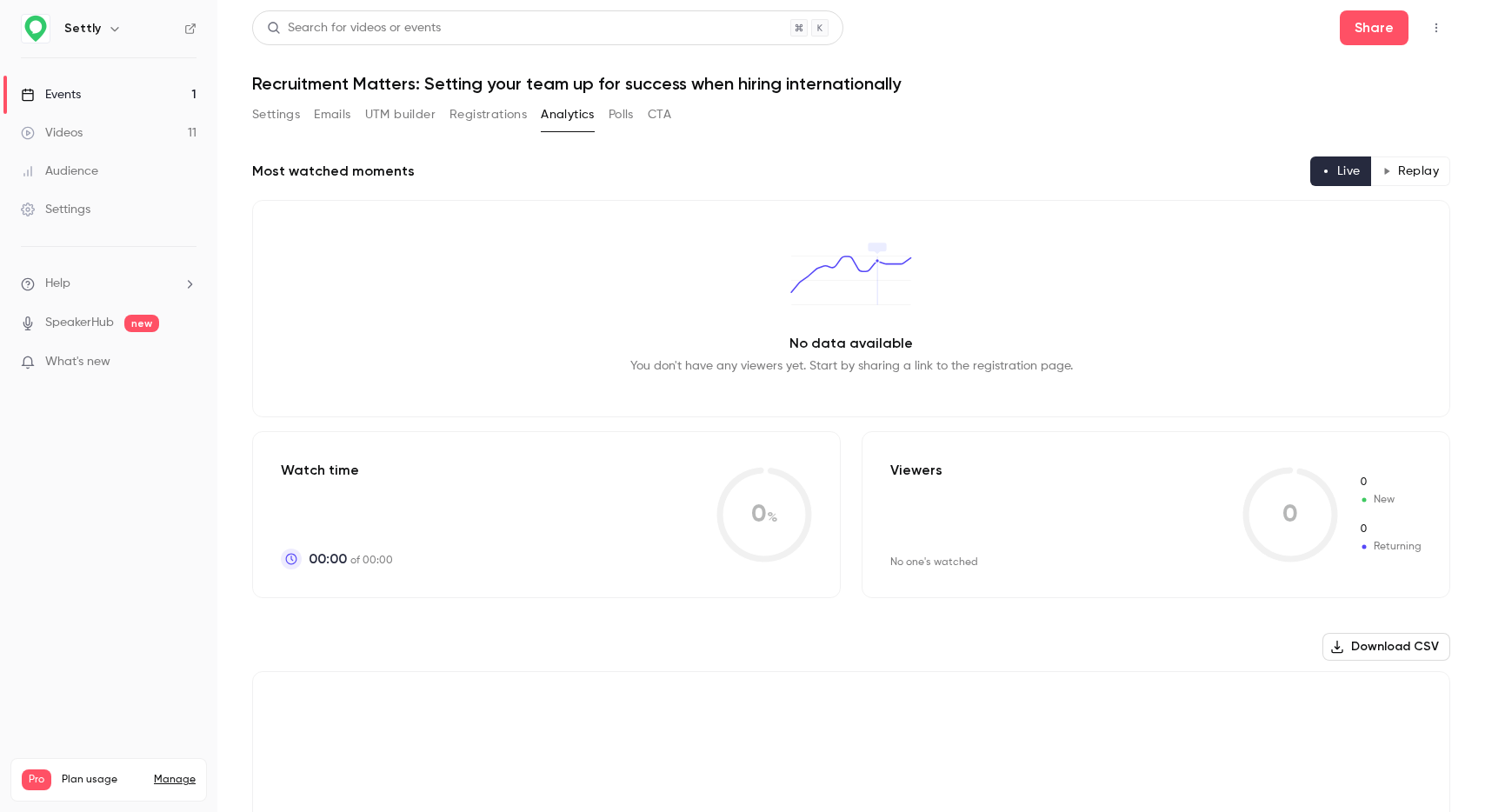
click at [624, 118] on button "Polls" at bounding box center [621, 115] width 25 height 28
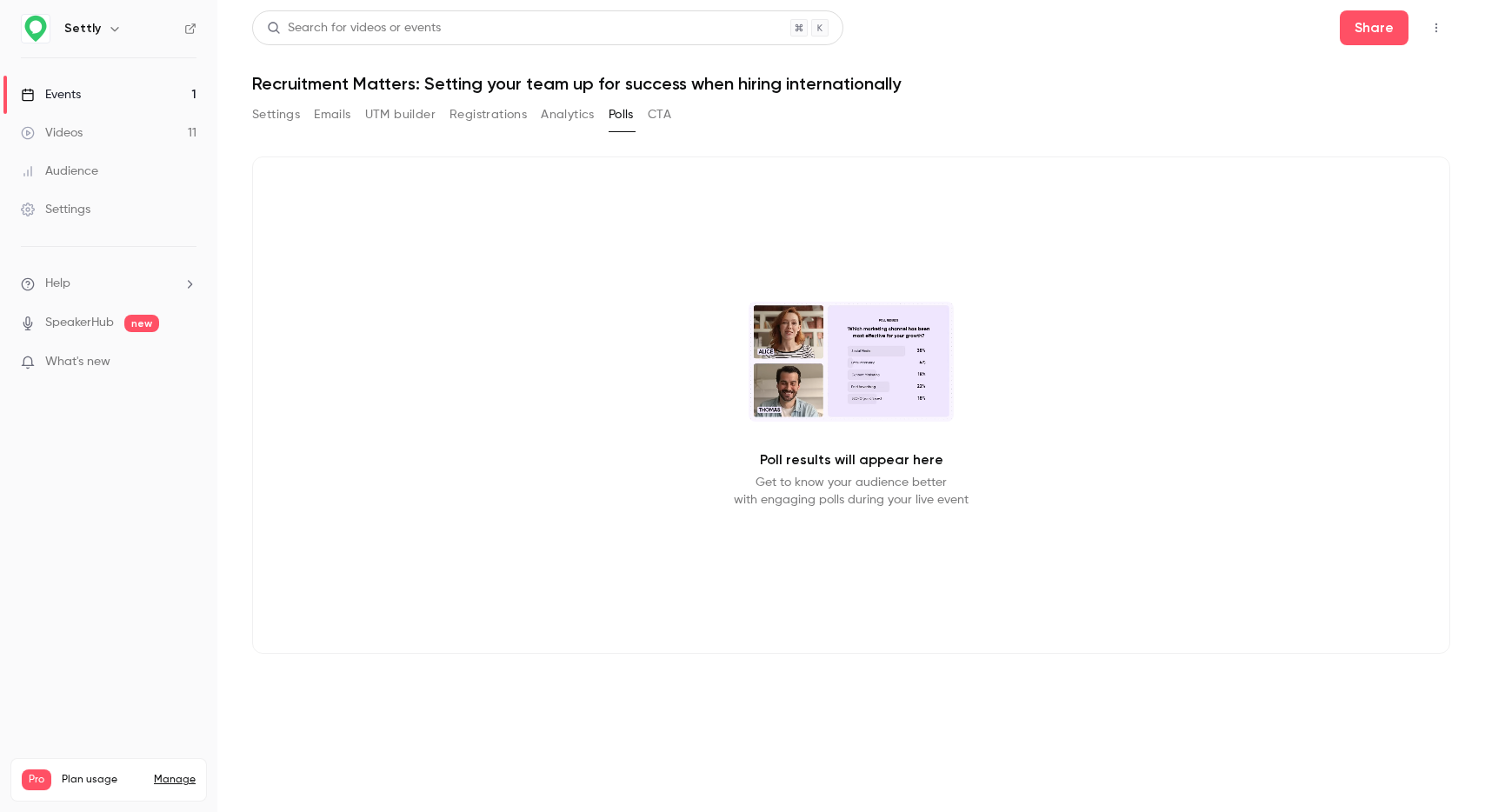
click at [669, 119] on button "CTA" at bounding box center [659, 115] width 23 height 28
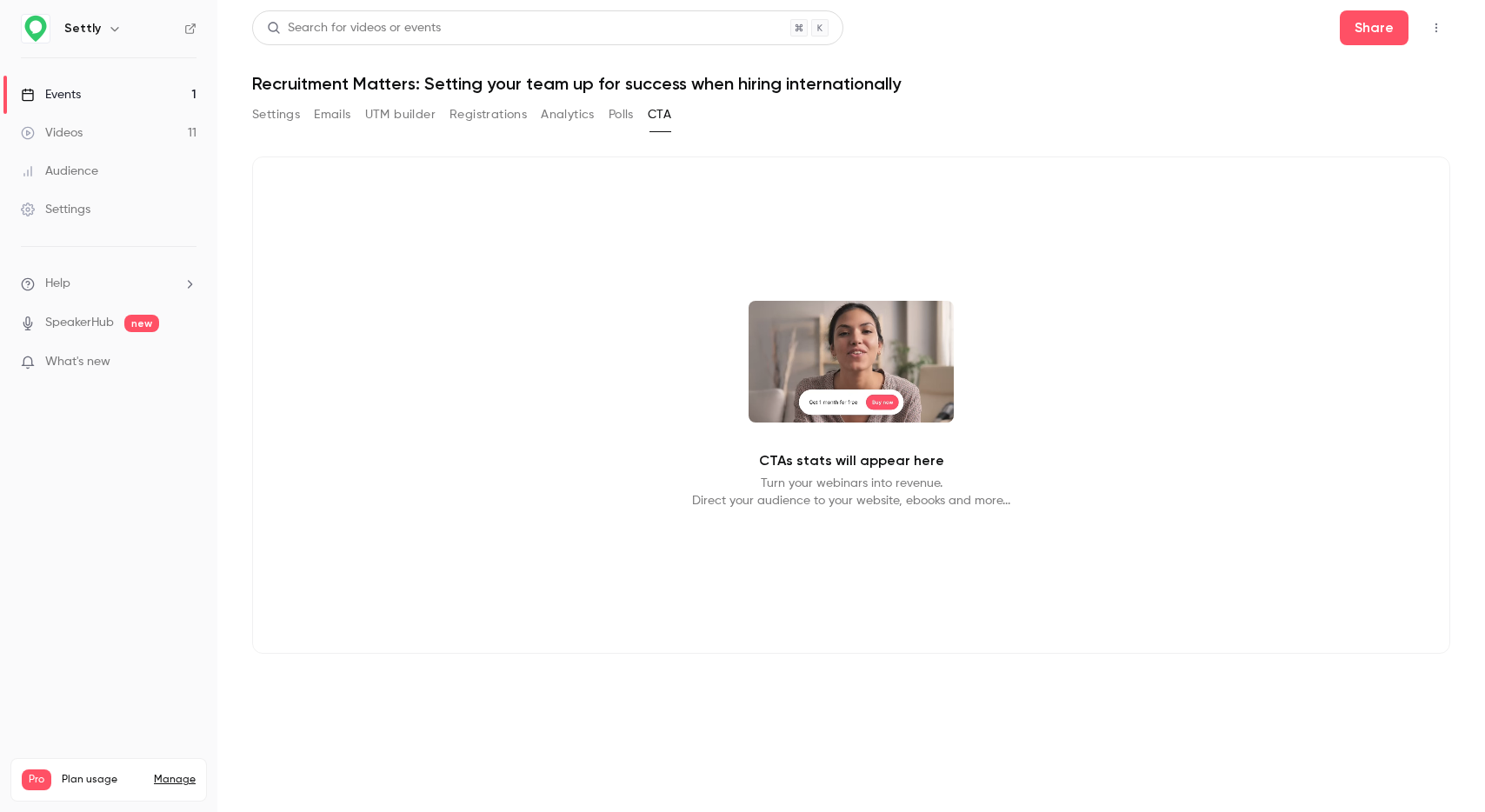
click at [1432, 22] on icon "button" at bounding box center [1436, 27] width 14 height 12
click at [941, 203] on div at bounding box center [742, 406] width 1485 height 812
click at [270, 116] on button "Settings" at bounding box center [276, 115] width 48 height 28
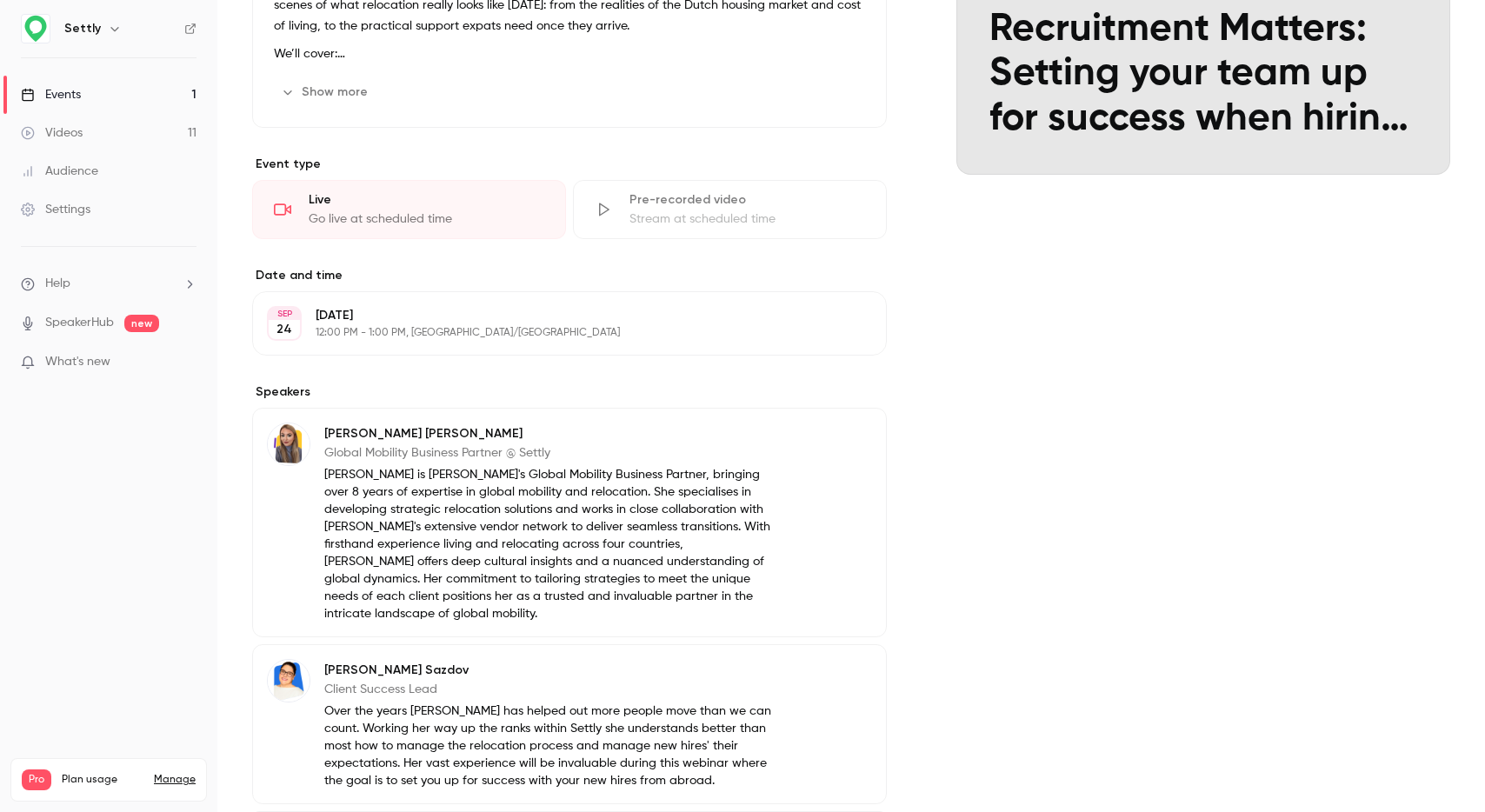
scroll to position [278, 0]
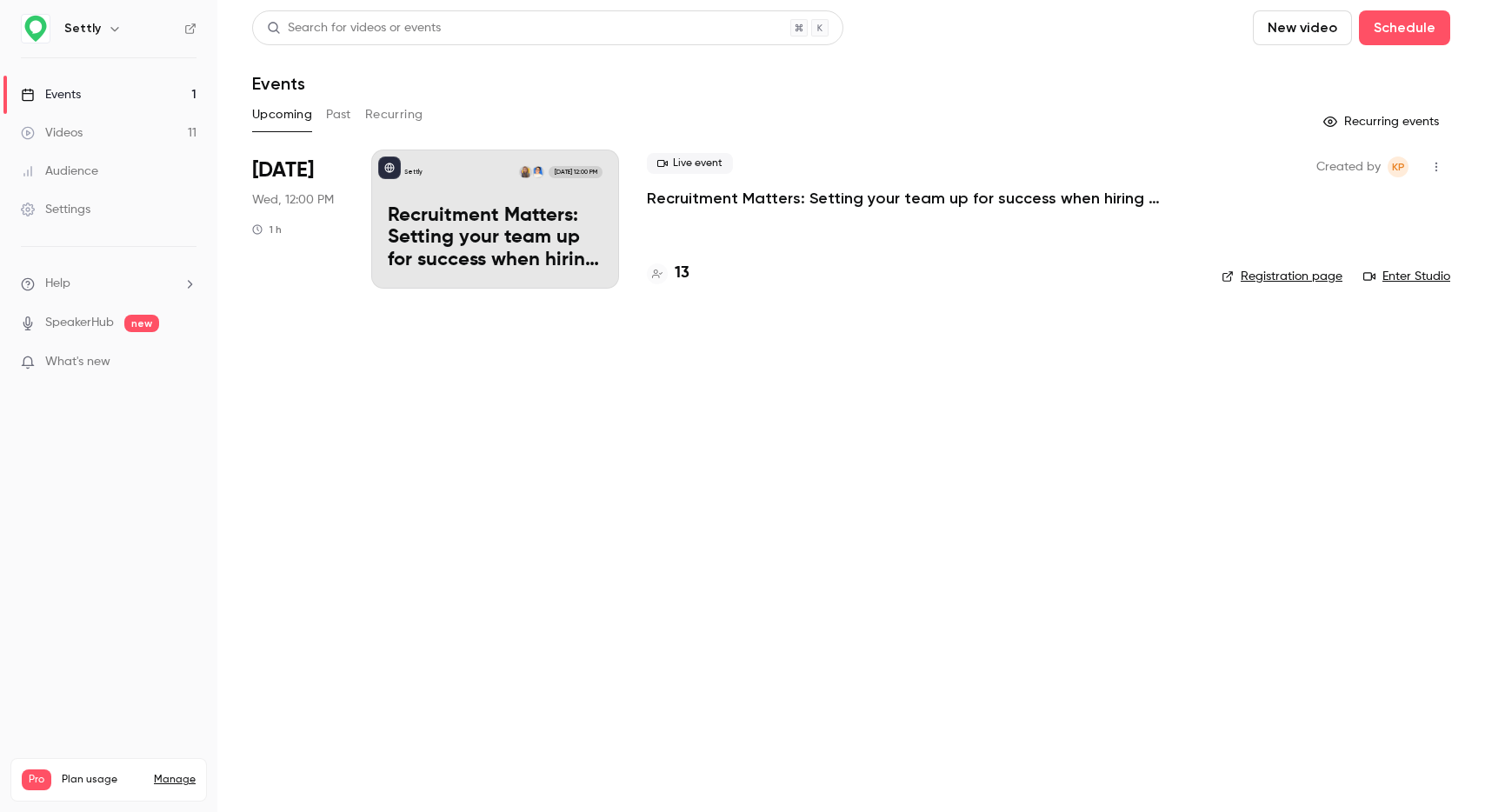
click at [173, 773] on link "Manage" at bounding box center [174, 780] width 42 height 14
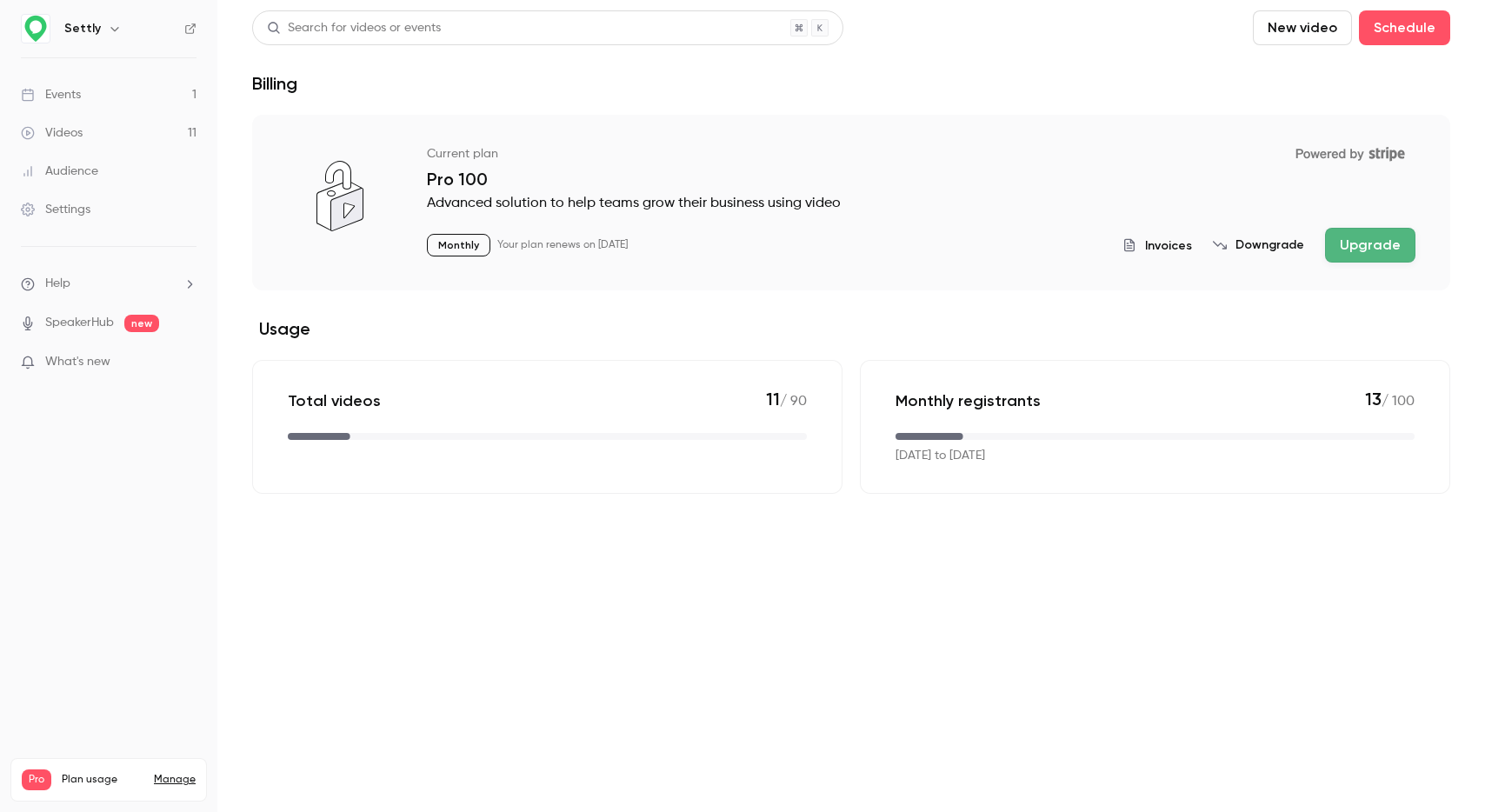
click at [67, 198] on link "Settings" at bounding box center [108, 209] width 217 height 38
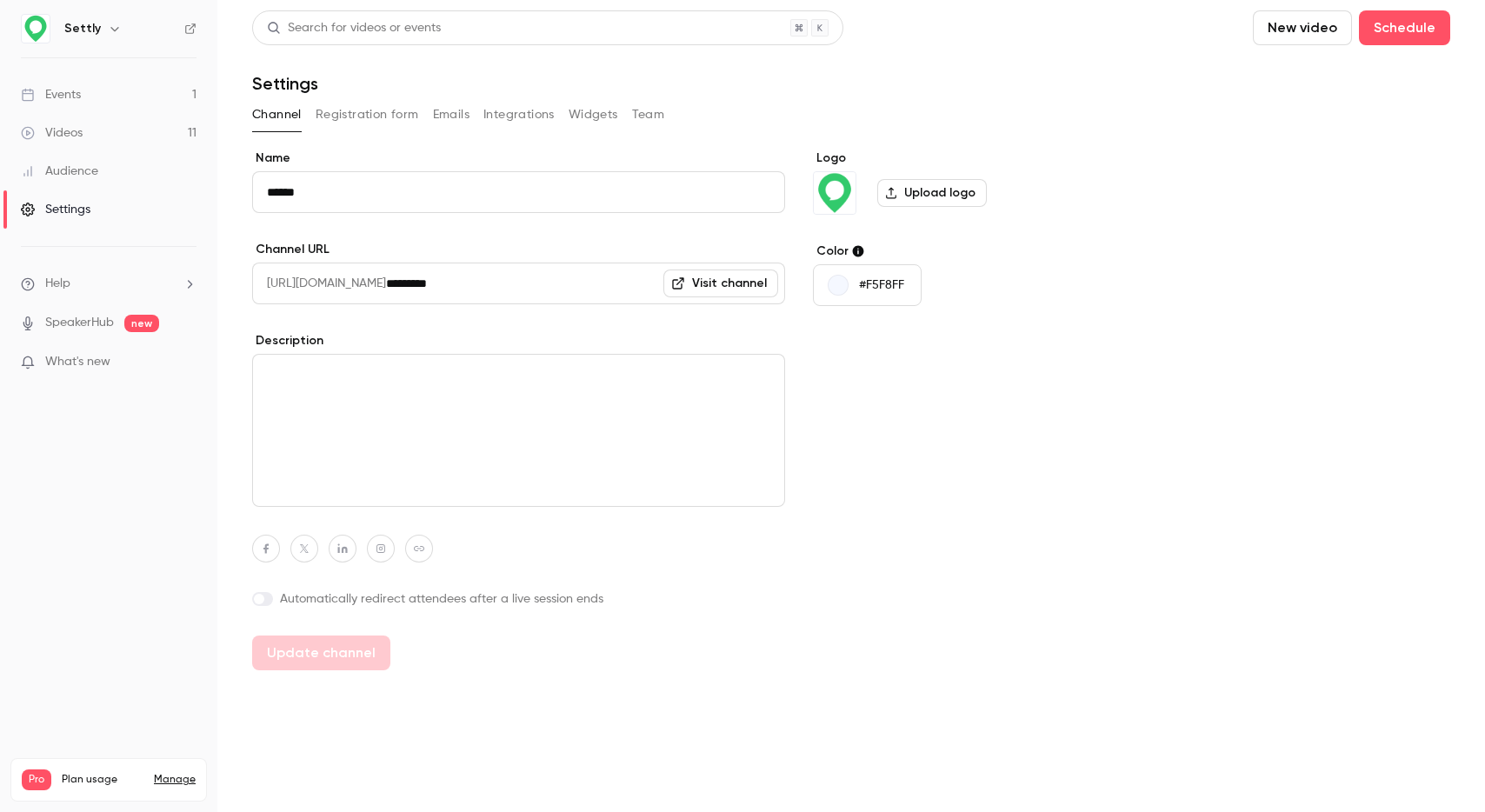
click at [394, 110] on button "Registration form" at bounding box center [367, 115] width 103 height 28
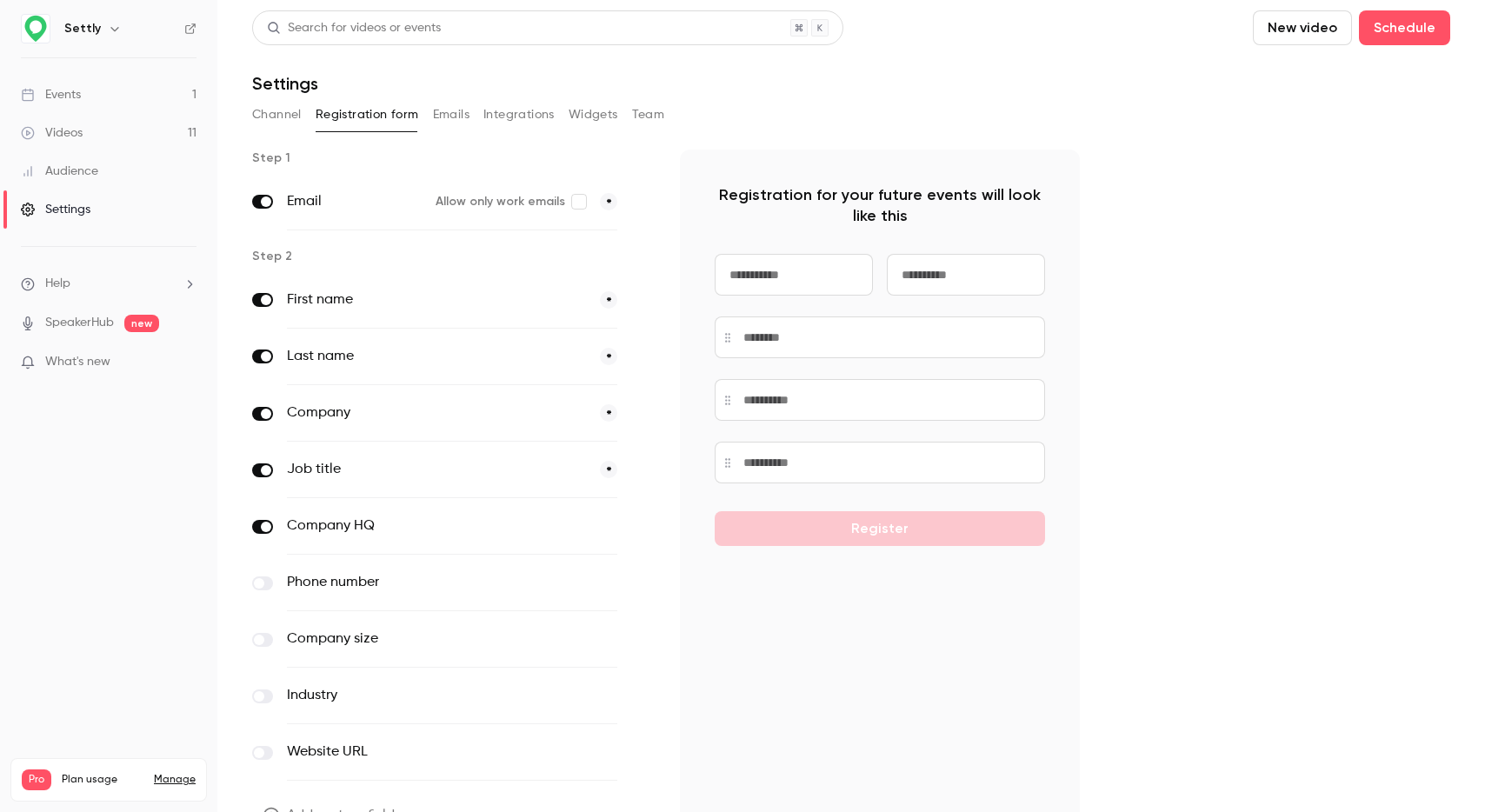
click at [77, 101] on div "Events" at bounding box center [51, 94] width 60 height 18
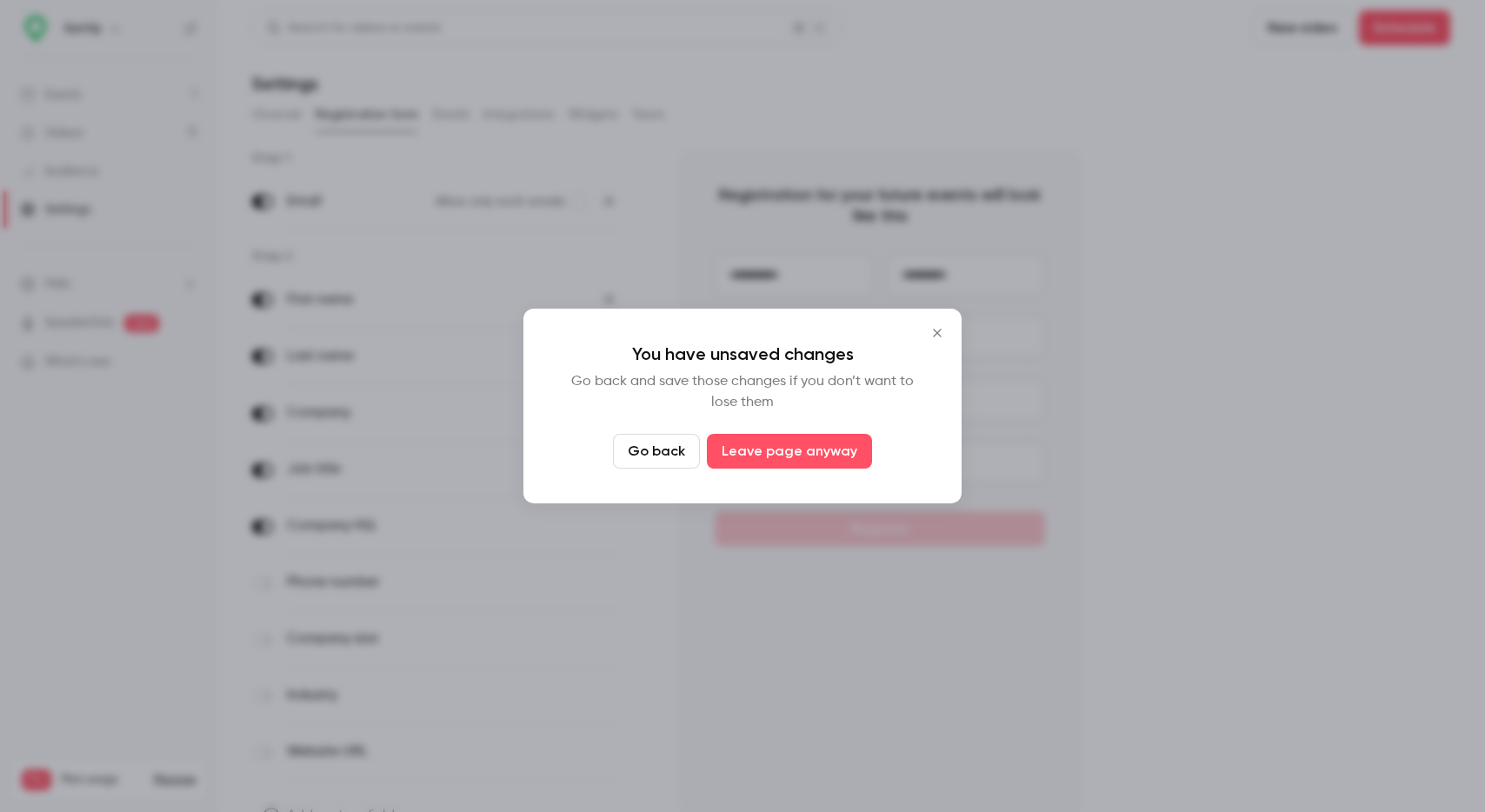
click at [937, 329] on icon "Close" at bounding box center [937, 333] width 20 height 14
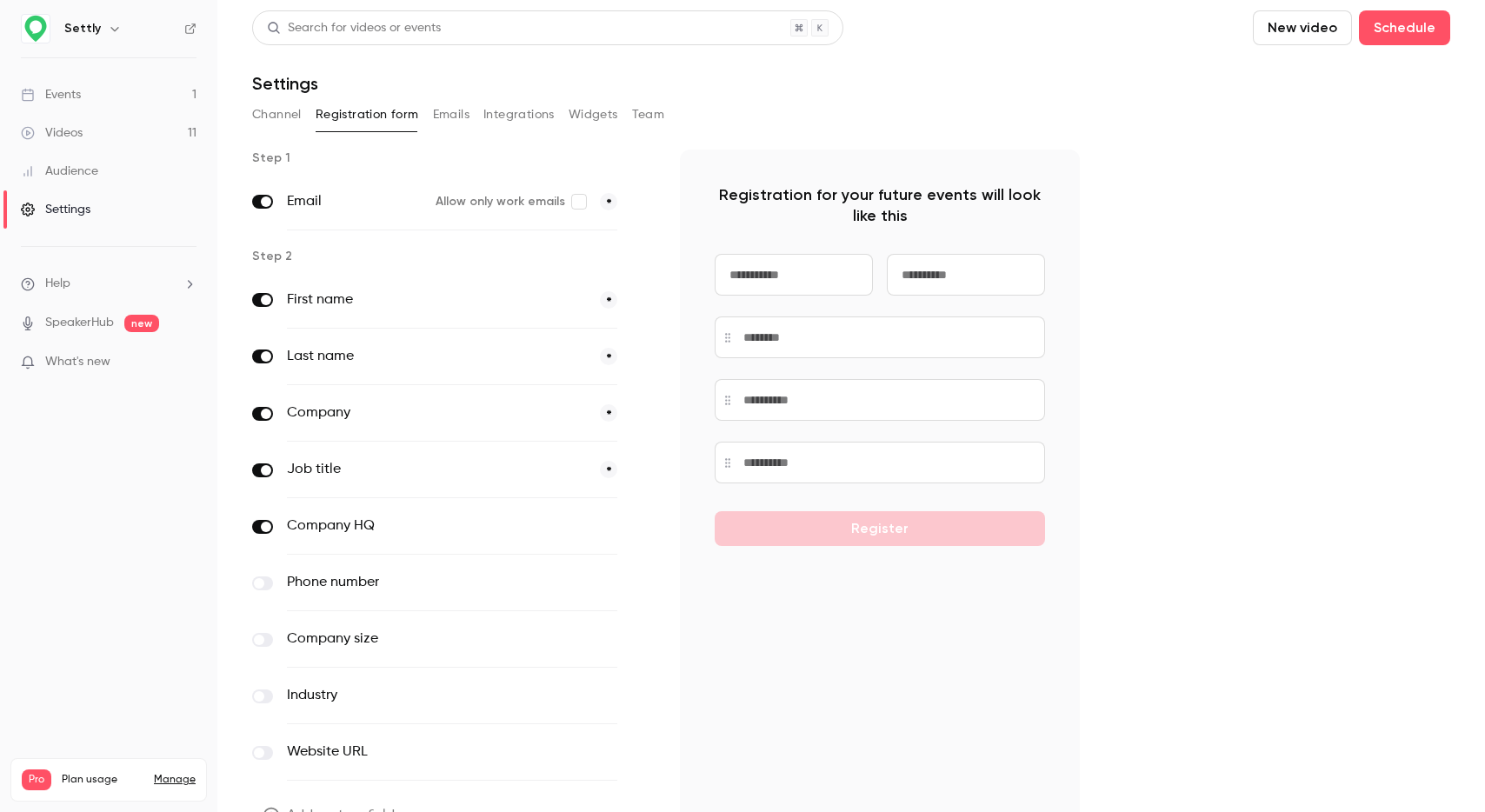
scroll to position [101, 0]
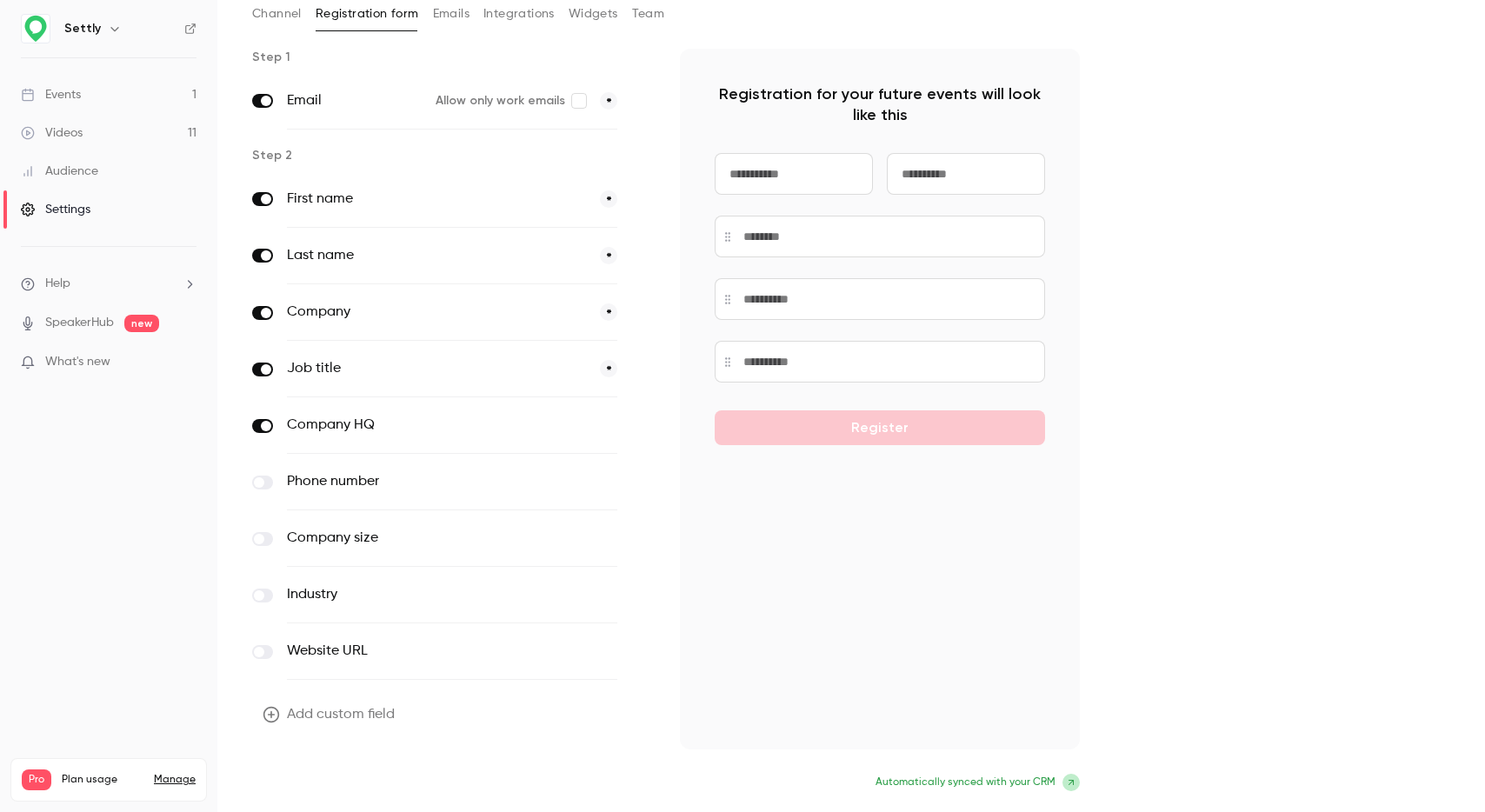
click at [346, 782] on button "Update form" at bounding box center [311, 784] width 118 height 35
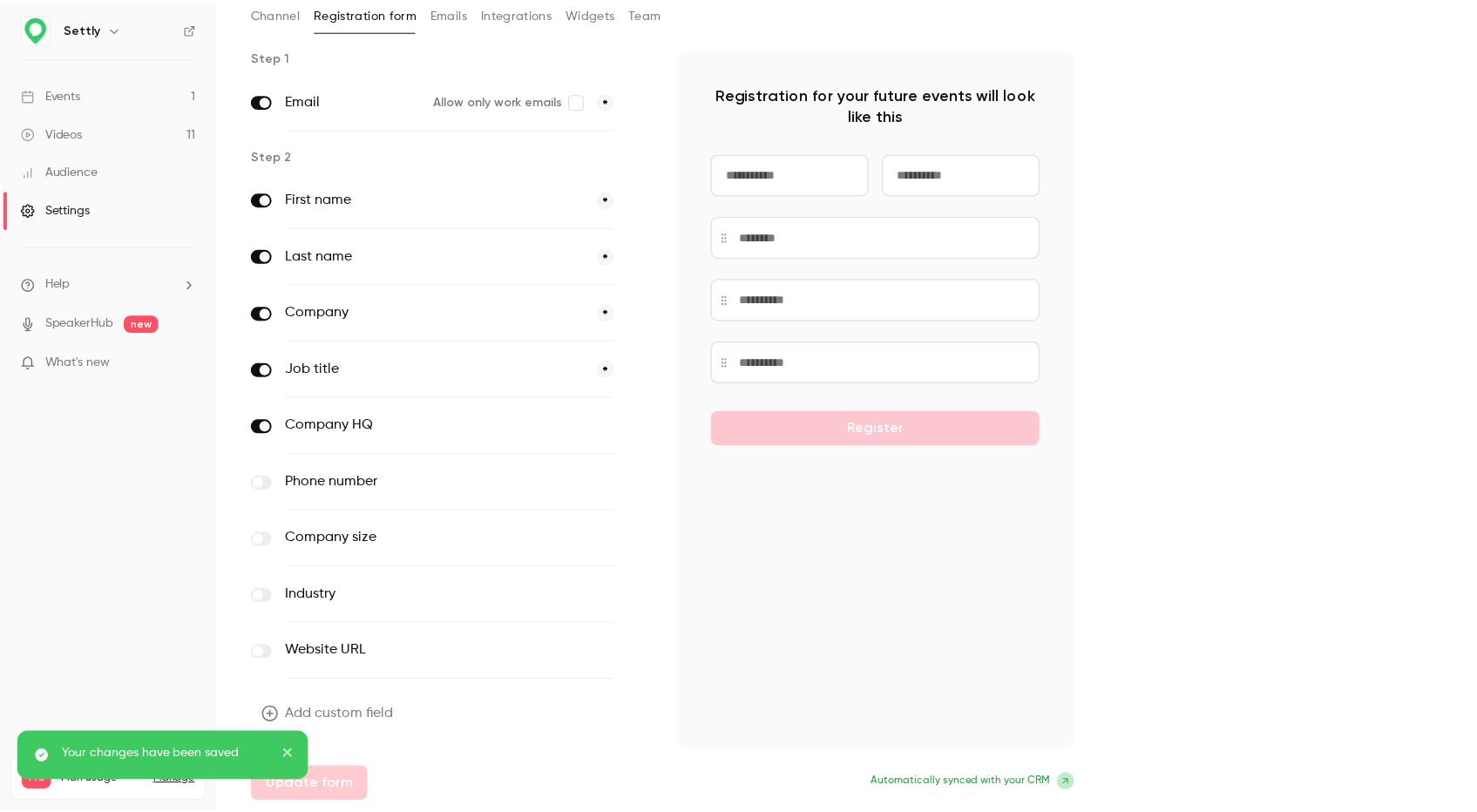
scroll to position [0, 0]
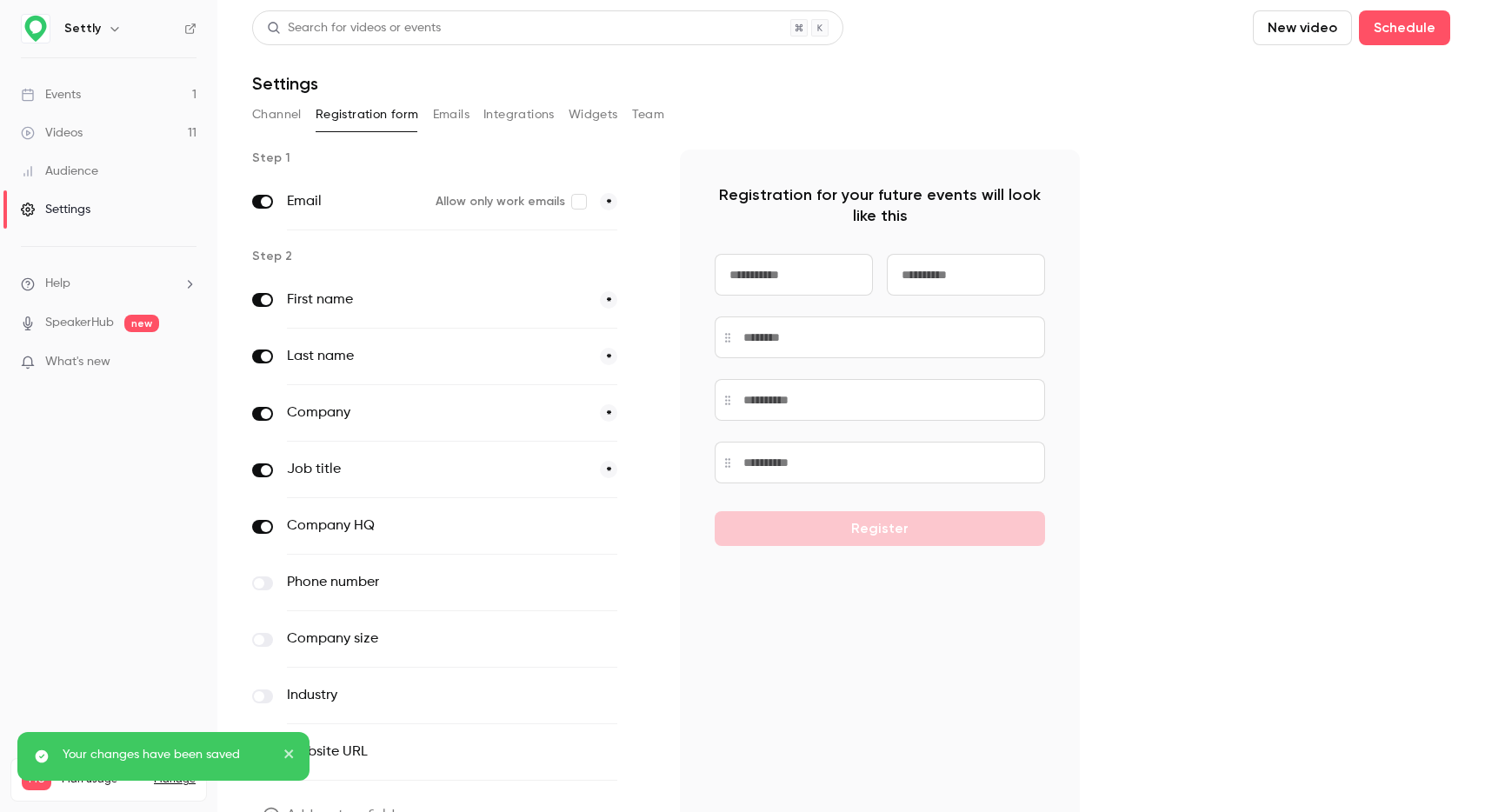
click at [79, 96] on div "Events" at bounding box center [51, 94] width 60 height 18
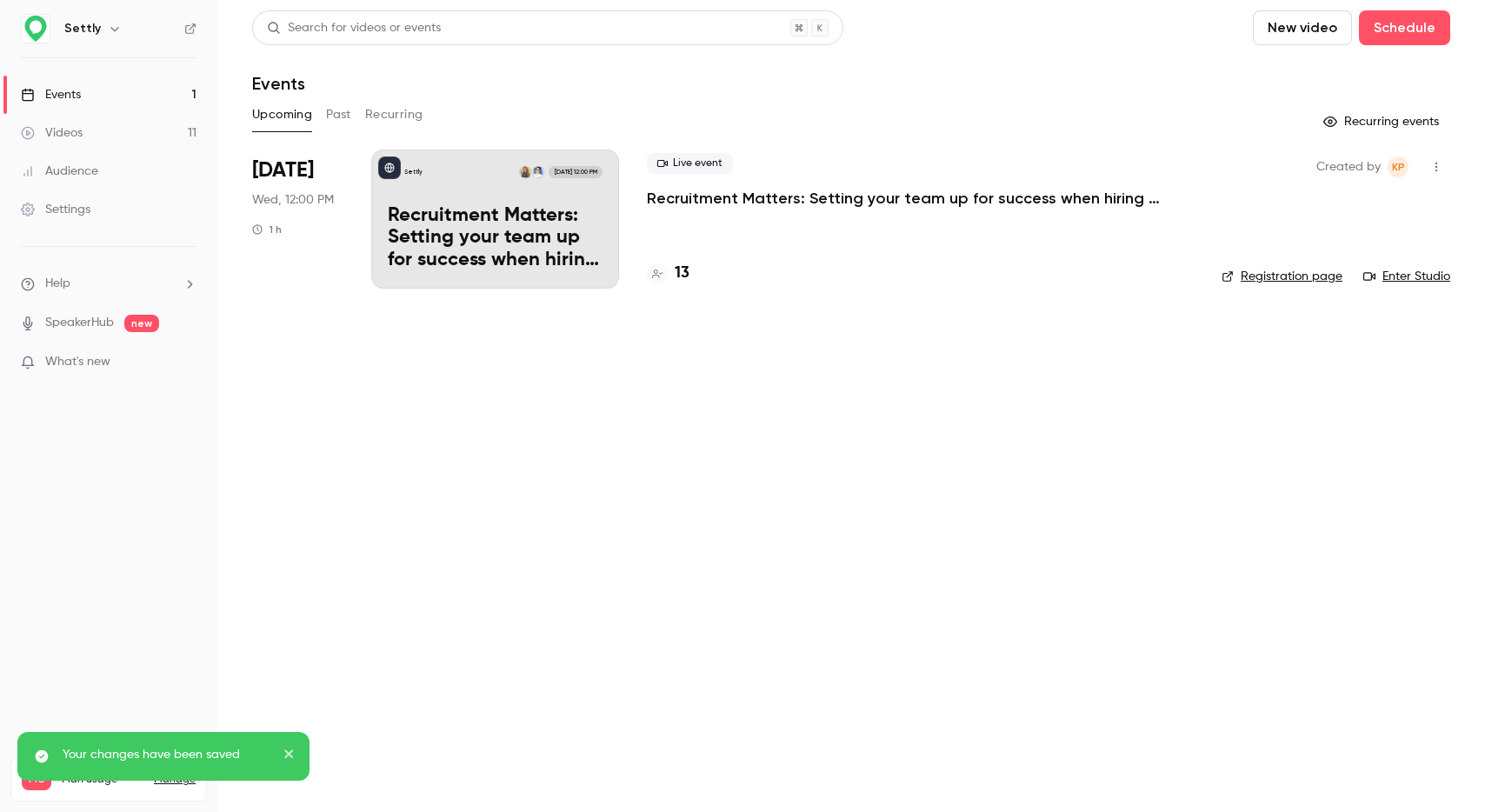
click at [685, 275] on h4 "13" at bounding box center [682, 274] width 15 height 23
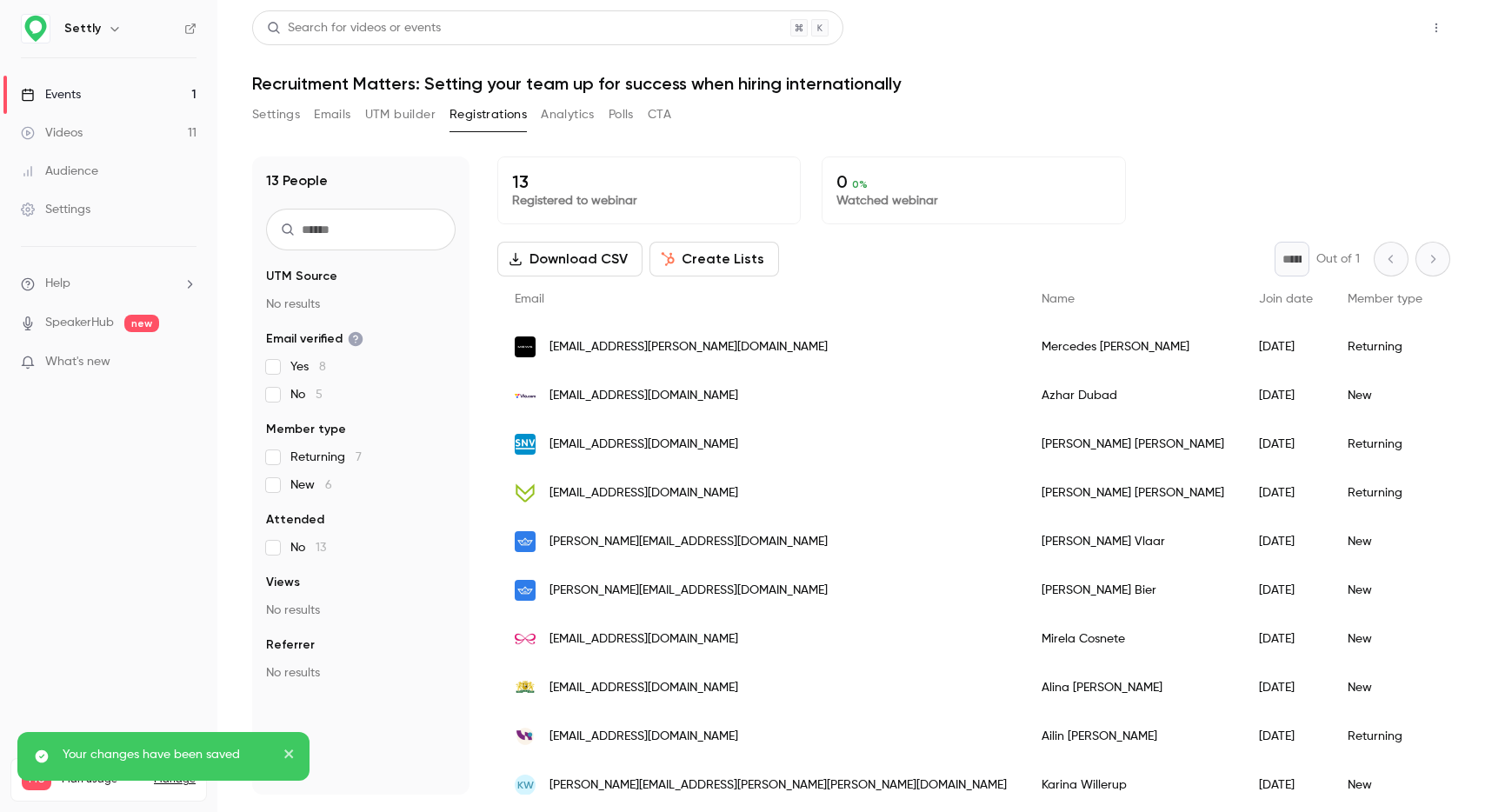
click at [1384, 33] on button "Share" at bounding box center [1374, 28] width 69 height 35
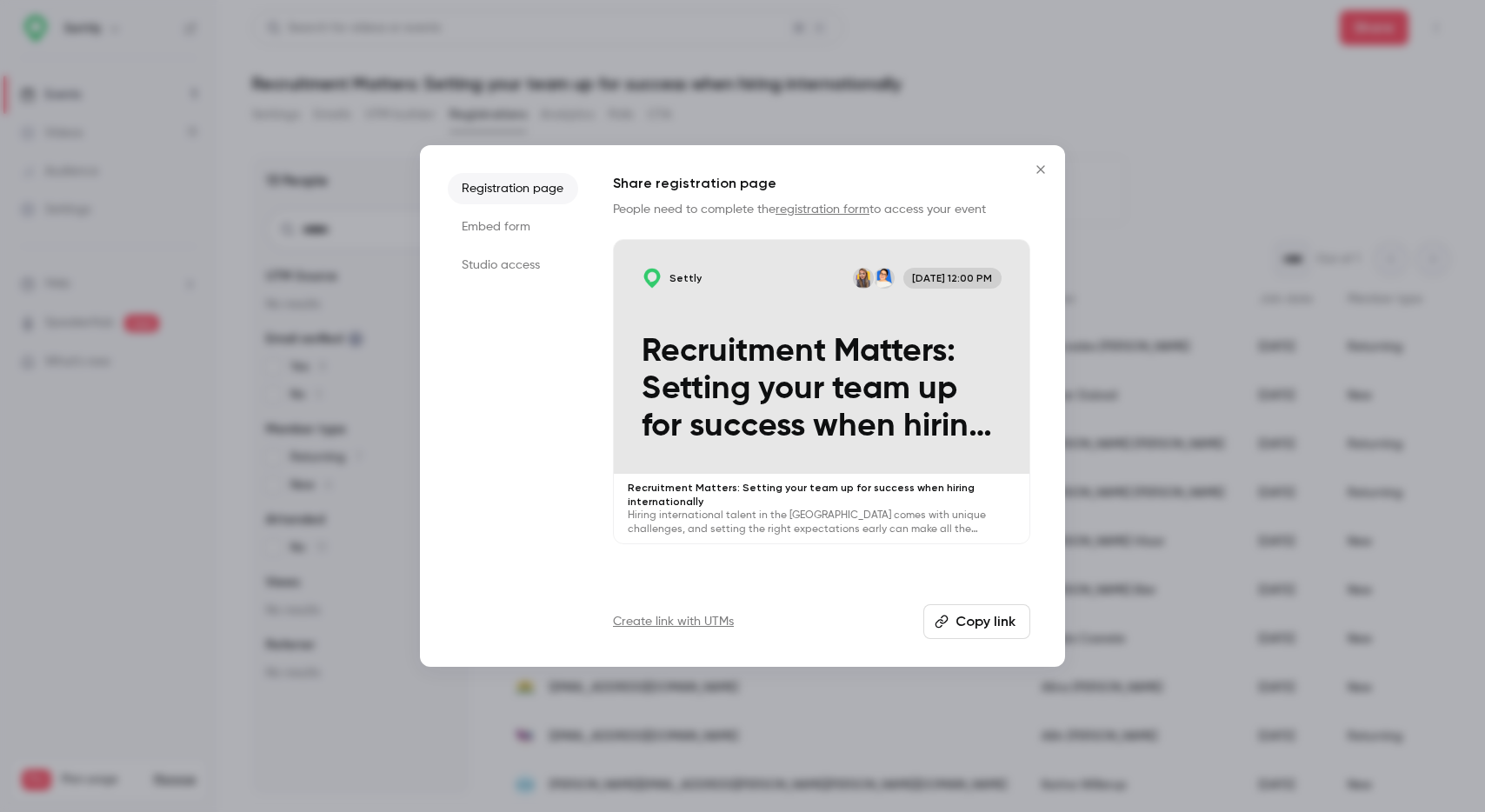
click at [977, 615] on button "Copy link" at bounding box center [977, 621] width 107 height 35
click at [955, 611] on button "Copy link" at bounding box center [977, 621] width 107 height 35
click at [984, 2] on div at bounding box center [742, 406] width 1485 height 812
